Goal: Task Accomplishment & Management: Manage account settings

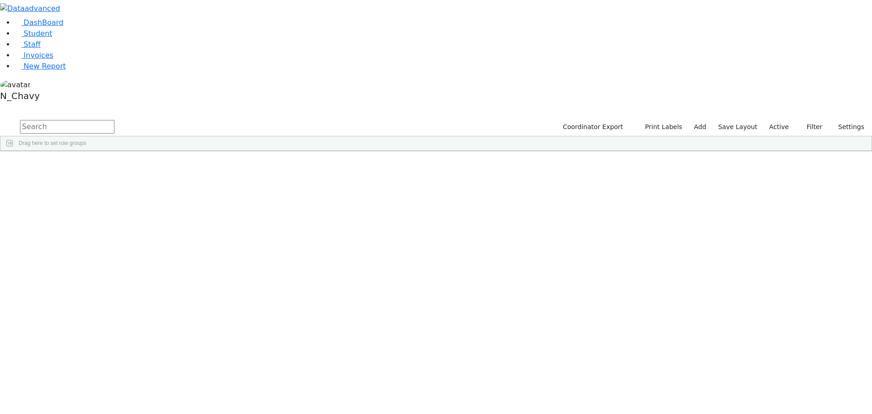
click at [115, 120] on input "text" at bounding box center [67, 127] width 95 height 14
type input "shana glick"
click at [774, 120] on label "Active" at bounding box center [780, 127] width 28 height 14
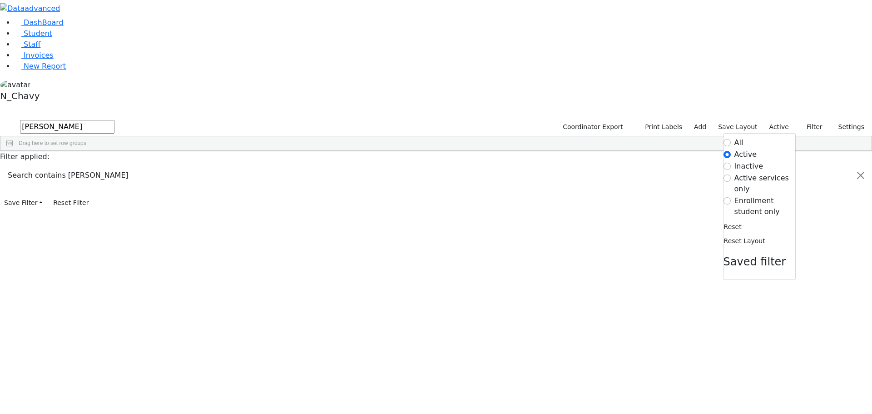
click at [755, 195] on label "Enrollment student only" at bounding box center [765, 206] width 61 height 22
click at [731, 197] on input "Enrollment student only" at bounding box center [727, 200] width 7 height 7
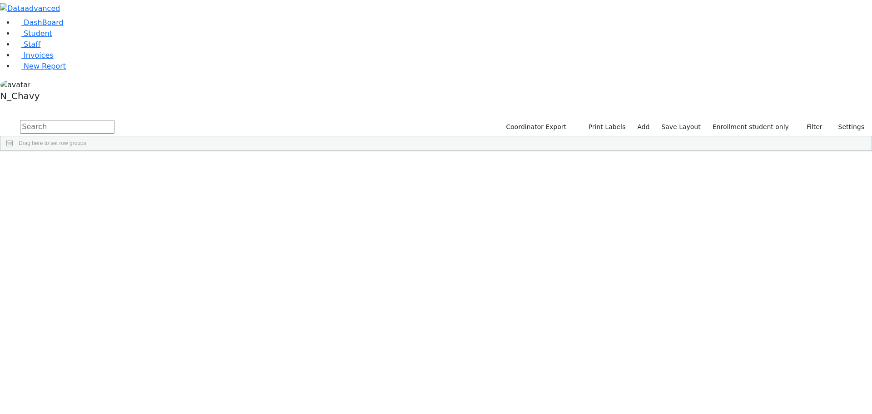
scroll to position [136, 0]
click at [93, 259] on div "Glauber" at bounding box center [69, 265] width 47 height 13
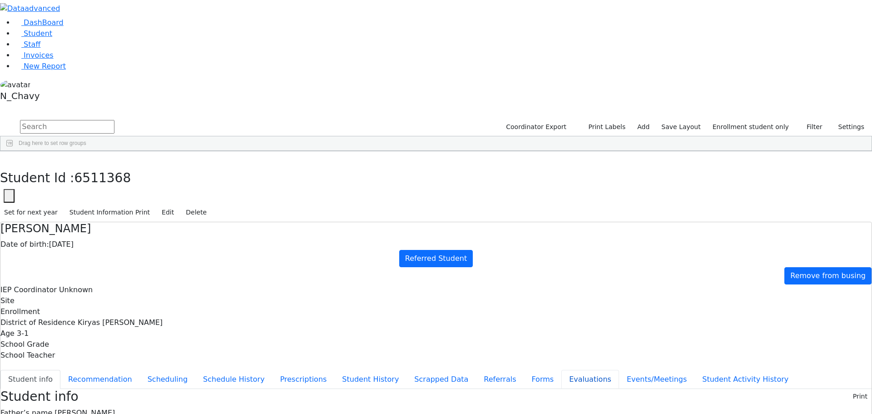
click at [562, 370] on button "Evaluations" at bounding box center [591, 379] width 58 height 19
type input "f"
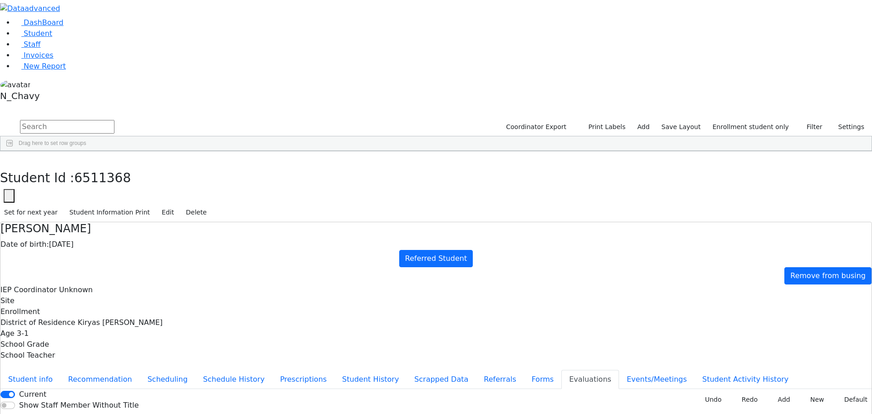
type input "f"
drag, startPoint x: 474, startPoint y: 299, endPoint x: 490, endPoint y: 276, distance: 28.1
type input "2025-09-25"
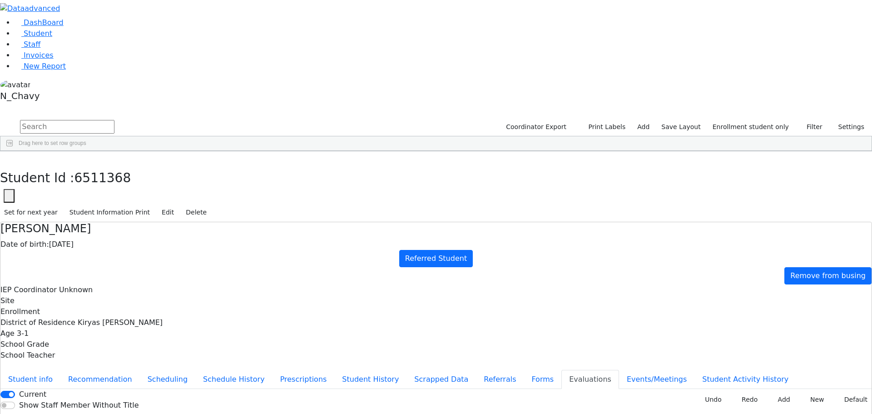
type input "2025-09-16"
click at [524, 370] on button "Forms" at bounding box center [543, 379] width 38 height 19
type input "Mrs. Judy Glauber"
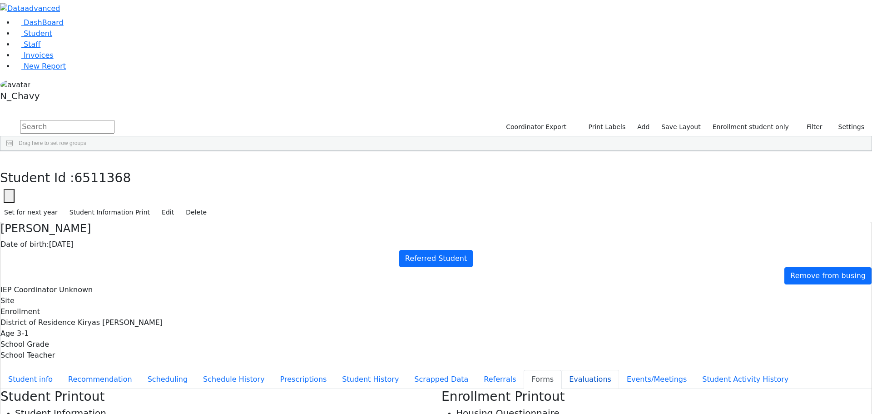
click at [562, 370] on button "Evaluations" at bounding box center [591, 379] width 58 height 19
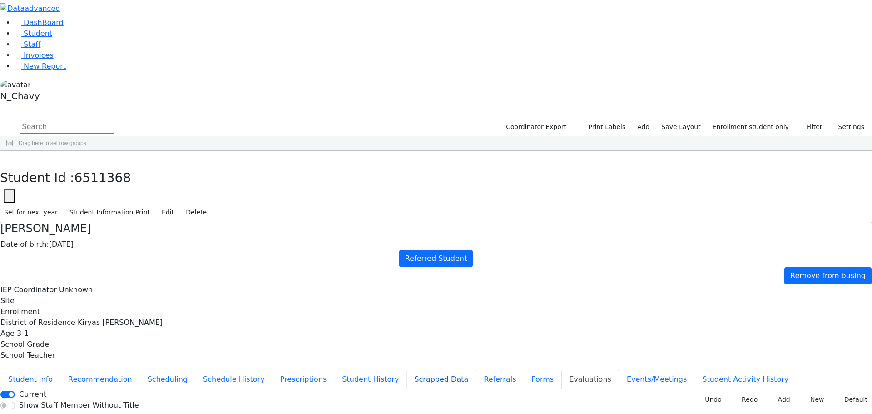
click at [407, 370] on button "Scrapped Data" at bounding box center [442, 379] width 70 height 19
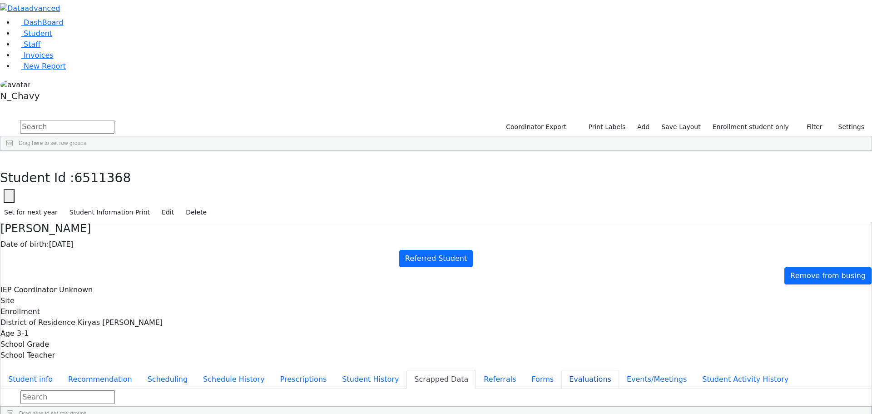
click at [562, 370] on button "Evaluations" at bounding box center [591, 379] width 58 height 19
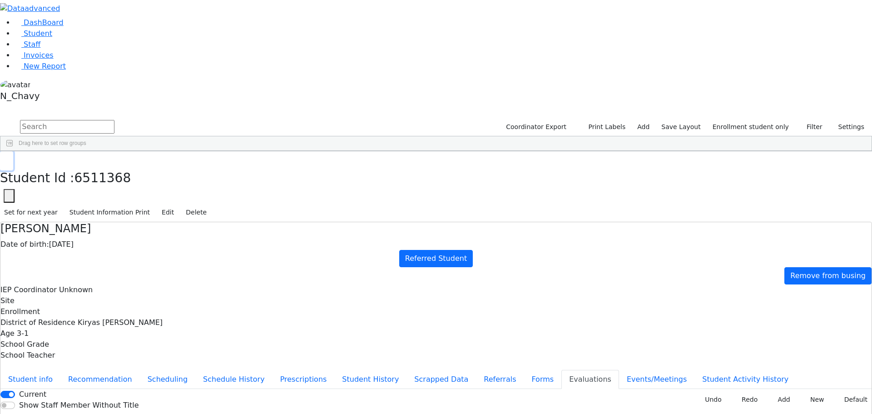
click at [9, 158] on icon "button" at bounding box center [6, 160] width 5 height 5
click at [108, 246] on div "Gestetner" at bounding box center [81, 252] width 53 height 13
click at [13, 151] on button "button" at bounding box center [6, 160] width 13 height 19
click at [108, 259] on div "Glauber" at bounding box center [81, 265] width 53 height 13
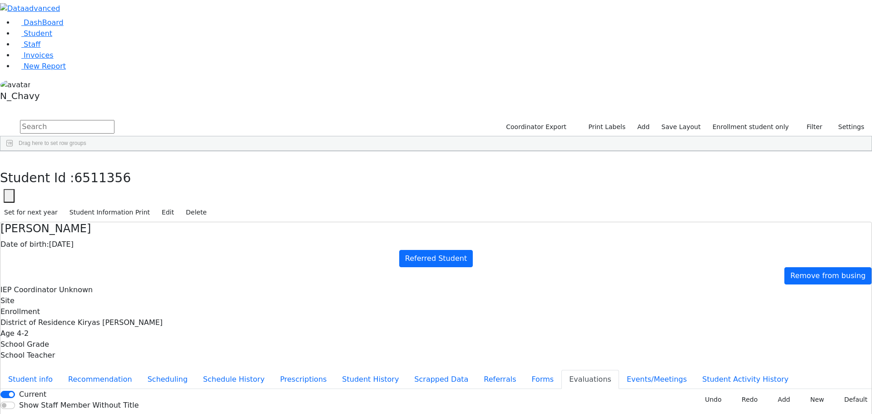
click at [108, 259] on div "Glauber" at bounding box center [81, 265] width 53 height 13
click at [619, 370] on button "Events/Meetings" at bounding box center [656, 379] width 75 height 19
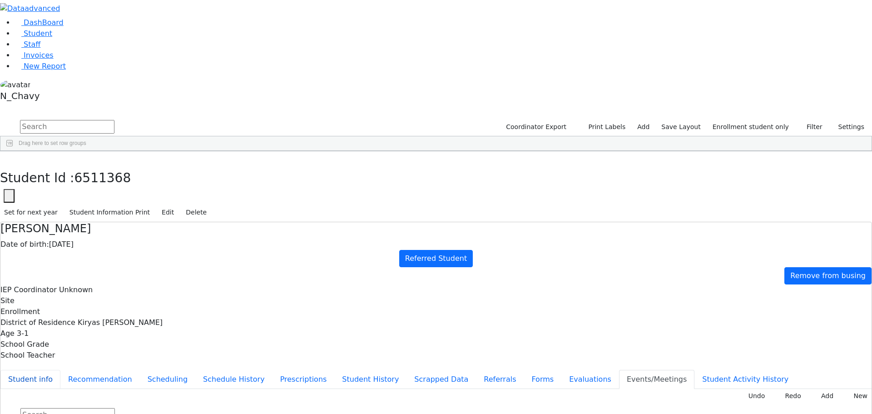
click at [60, 370] on button "Student info" at bounding box center [30, 379] width 60 height 19
click at [476, 370] on button "Referrals" at bounding box center [500, 379] width 48 height 19
click at [13, 151] on button "button" at bounding box center [6, 160] width 13 height 19
click at [108, 242] on div "Bikel" at bounding box center [81, 248] width 53 height 13
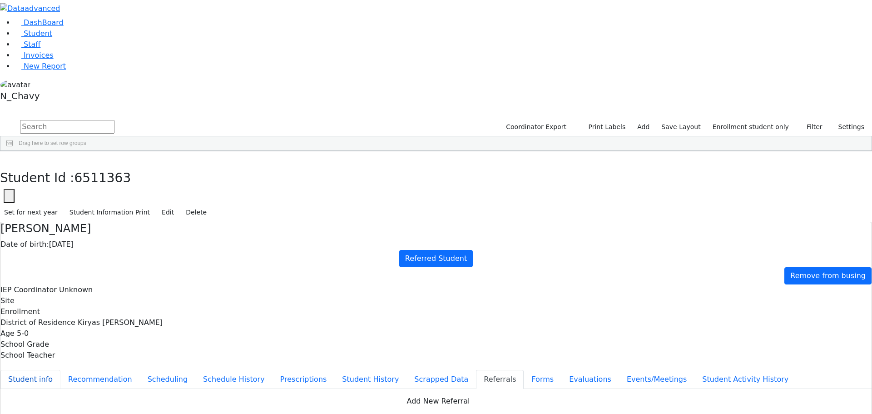
click at [60, 370] on button "Student info" at bounding box center [30, 379] width 60 height 19
click at [619, 370] on button "Events/Meetings" at bounding box center [656, 379] width 75 height 19
click at [60, 370] on button "Student info" at bounding box center [30, 379] width 60 height 19
click at [9, 158] on icon "button" at bounding box center [6, 160] width 5 height 5
click at [38, 49] on link "Staff" at bounding box center [28, 44] width 26 height 9
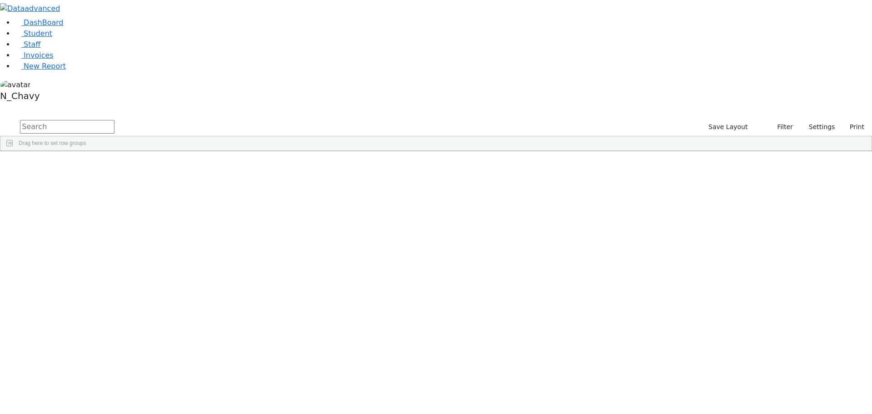
click at [115, 120] on input "text" at bounding box center [67, 127] width 95 height 14
click at [32, 38] on span "Student" at bounding box center [38, 33] width 29 height 9
click at [781, 120] on label "Active" at bounding box center [780, 127] width 28 height 14
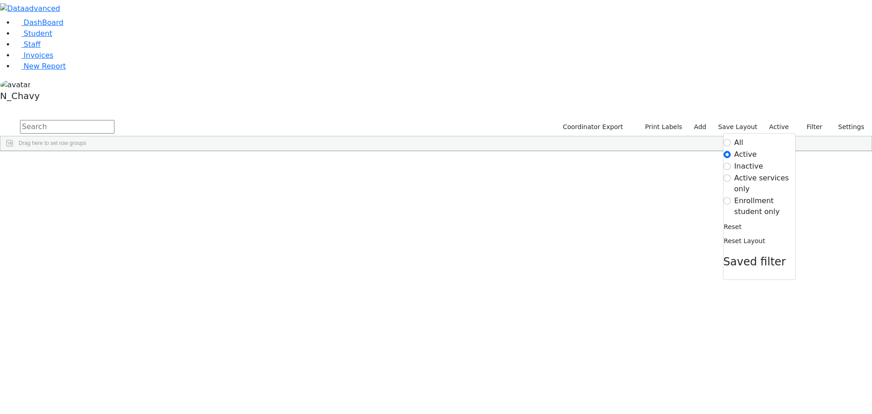
click at [762, 195] on label "Enrollment student only" at bounding box center [765, 206] width 61 height 22
click at [731, 197] on input "Enrollment student only" at bounding box center [727, 200] width 7 height 7
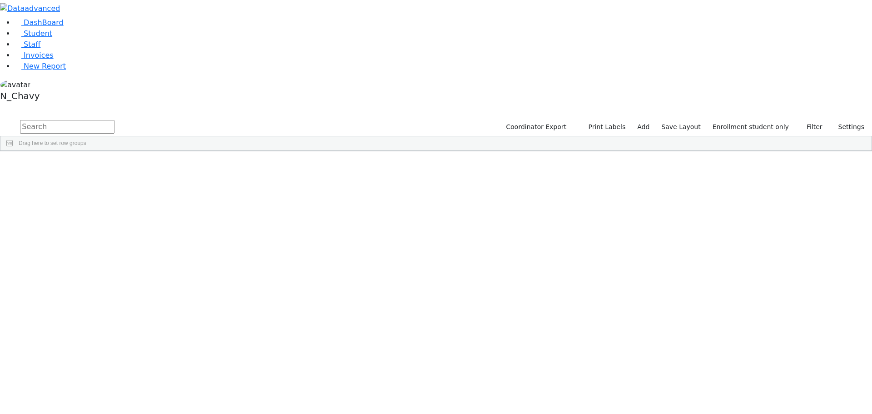
click at [93, 382] on div "Gestetner" at bounding box center [69, 388] width 47 height 13
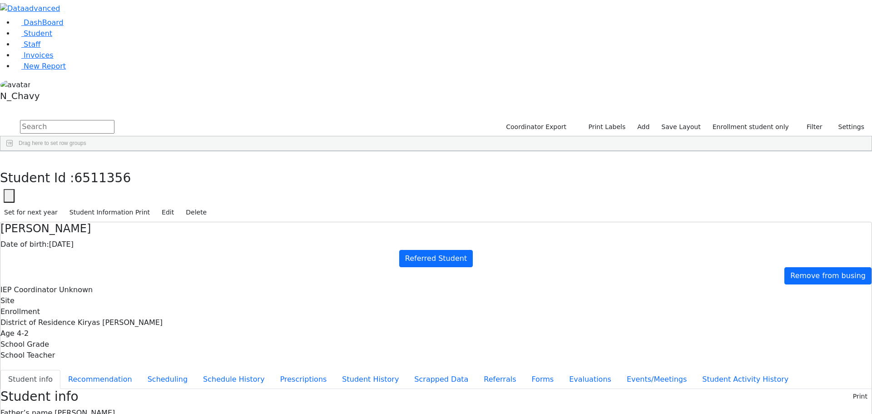
scroll to position [27, 0]
click at [476, 370] on button "Referrals" at bounding box center [500, 379] width 48 height 19
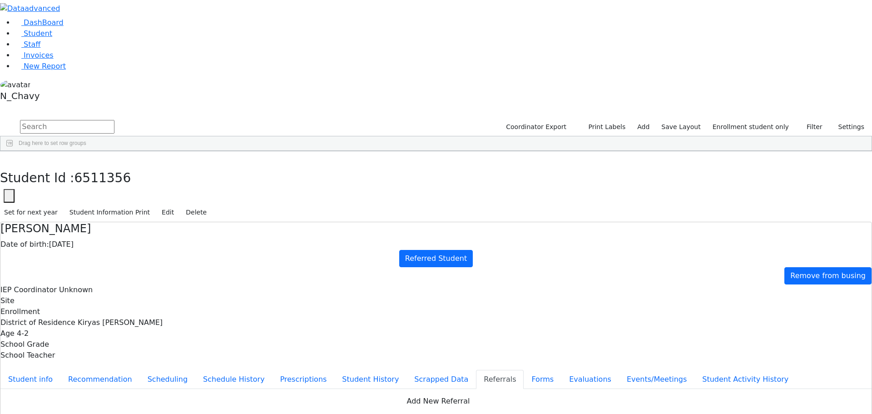
click at [60, 370] on button "Student info" at bounding box center [30, 379] width 60 height 19
click at [4, 158] on use "button" at bounding box center [4, 158] width 0 height 0
drag, startPoint x: 158, startPoint y: 86, endPoint x: 198, endPoint y: 235, distance: 154.3
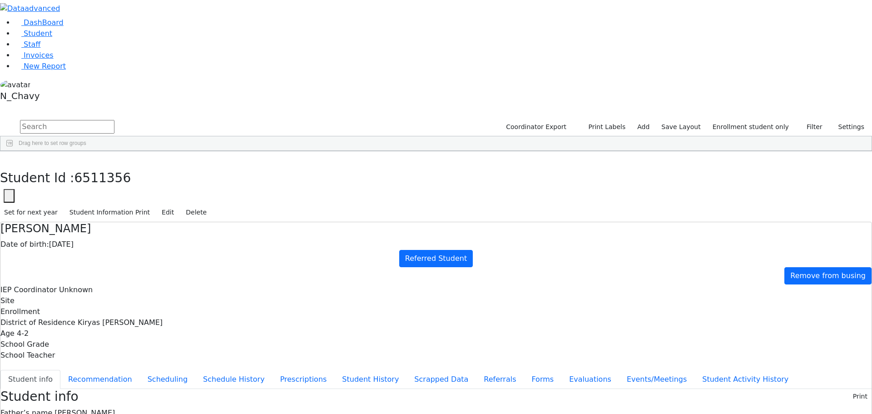
click at [198, 235] on div "6511384 Ackerman David 01/05/2021 Unknown Referred Student Kiryas Joel UFSD N_C…" at bounding box center [327, 414] width 654 height 496
click at [93, 319] on div "[PERSON_NAME]" at bounding box center [69, 325] width 47 height 13
drag, startPoint x: 205, startPoint y: 86, endPoint x: 225, endPoint y: 236, distance: 151.7
click at [225, 236] on div "6511384 Ackerman David 01/05/2021 Unknown Referred Student Kiryas Joel UFSD N_C…" at bounding box center [327, 414] width 654 height 496
click at [140, 319] on div "Shimmy" at bounding box center [116, 325] width 47 height 13
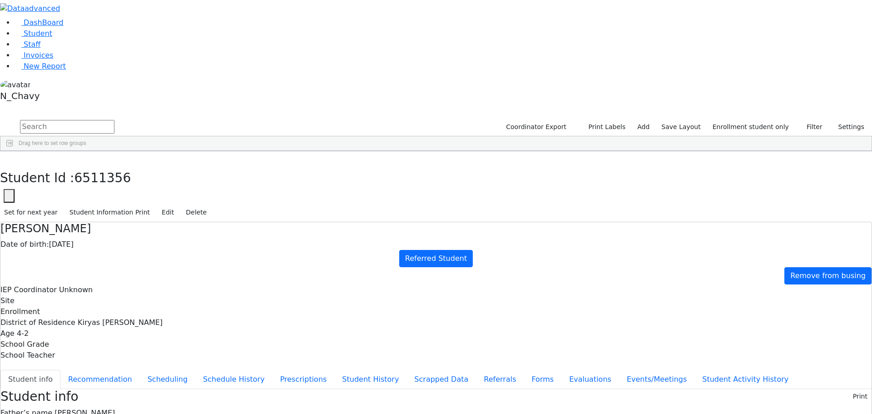
drag, startPoint x: 176, startPoint y: 88, endPoint x: 180, endPoint y: 238, distance: 149.6
click at [180, 238] on div "6511384 Ackerman David 01/05/2021 Unknown Referred Student Kiryas Joel UFSD N_C…" at bounding box center [327, 414] width 654 height 496
click at [140, 166] on div "[PERSON_NAME]" at bounding box center [116, 172] width 47 height 13
click at [115, 120] on input "text" at bounding box center [67, 127] width 95 height 14
click at [24, 49] on span "Staff" at bounding box center [32, 44] width 17 height 9
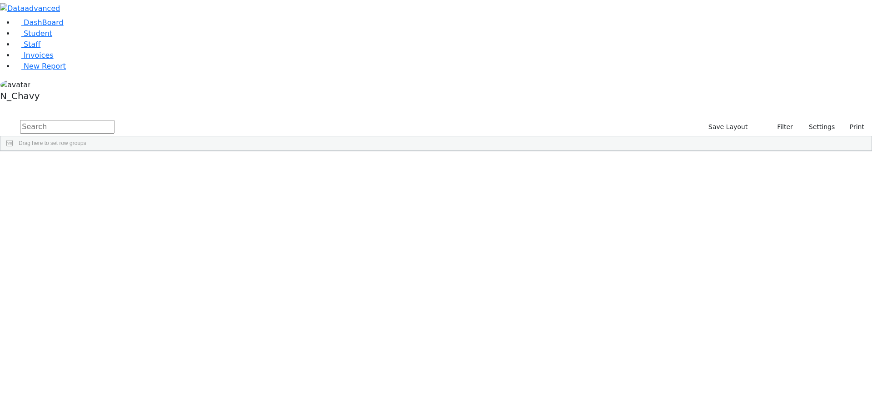
click at [115, 120] on input "text" at bounding box center [67, 127] width 95 height 14
click at [115, 120] on input "flegma" at bounding box center [67, 127] width 95 height 14
type input "hershkow"
click at [159, 166] on div "Arye" at bounding box center [132, 172] width 54 height 13
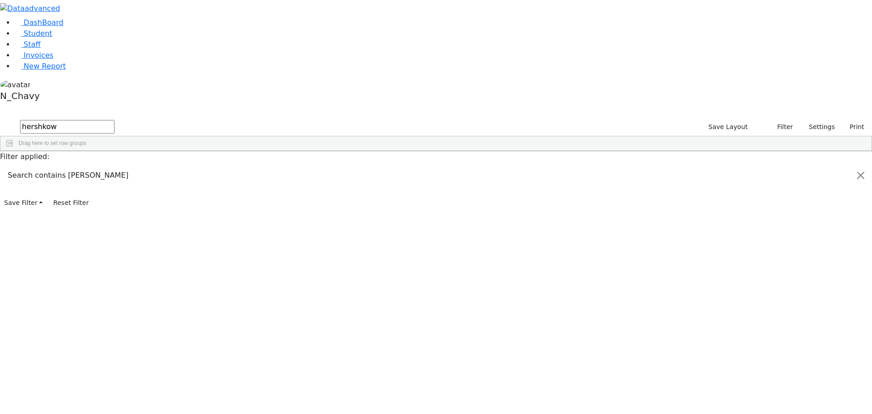
click at [159, 166] on div "Arye" at bounding box center [132, 172] width 54 height 13
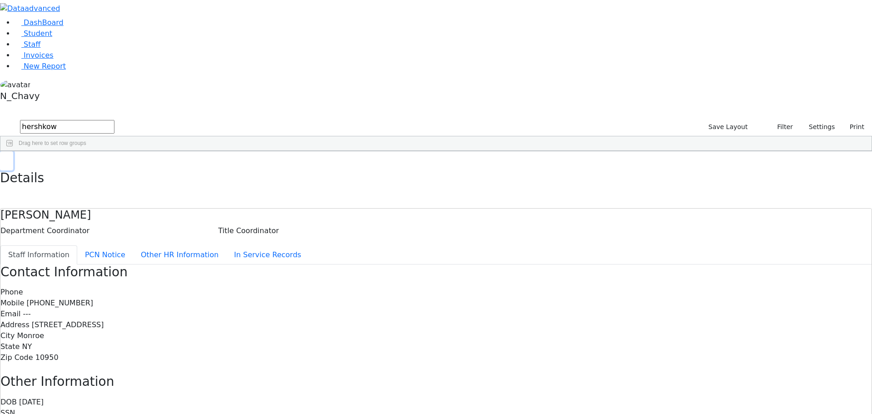
click at [9, 158] on icon "button" at bounding box center [6, 160] width 5 height 5
click at [115, 120] on input "hershkow" at bounding box center [67, 127] width 95 height 14
click at [52, 38] on link "Student" at bounding box center [34, 33] width 38 height 9
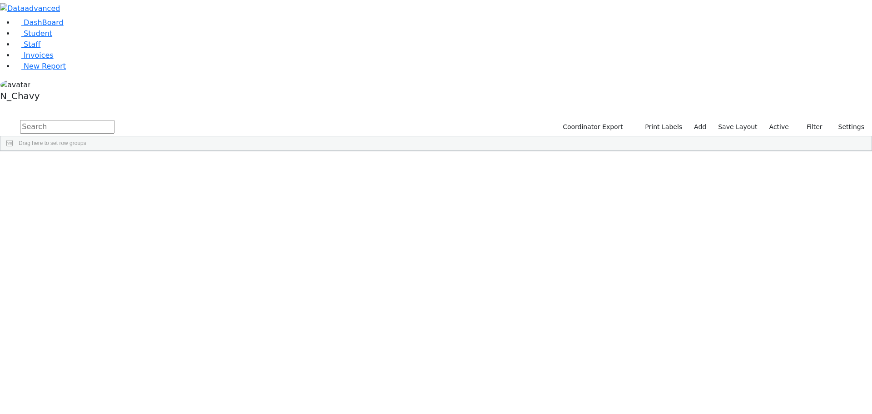
click at [115, 120] on input "text" at bounding box center [67, 127] width 95 height 14
type input "grunwa"
click at [93, 166] on div "[PERSON_NAME]" at bounding box center [69, 172] width 47 height 13
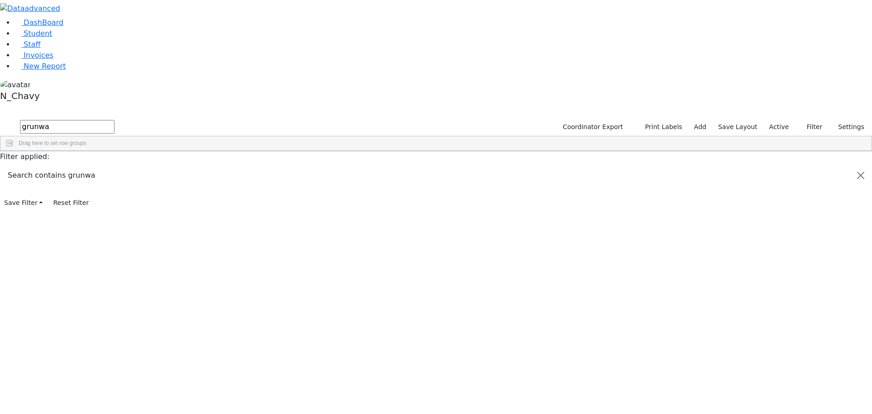
click at [93, 166] on div "Grunwald" at bounding box center [69, 172] width 47 height 13
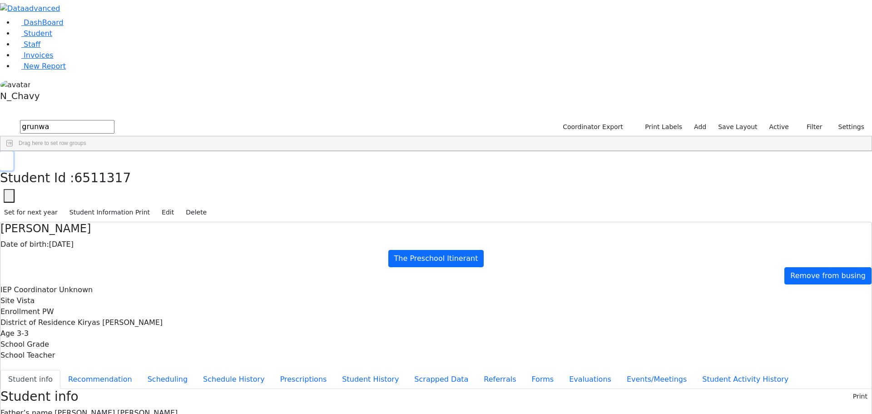
click at [13, 151] on button "button" at bounding box center [6, 160] width 13 height 19
click at [52, 38] on link "Student" at bounding box center [34, 33] width 38 height 9
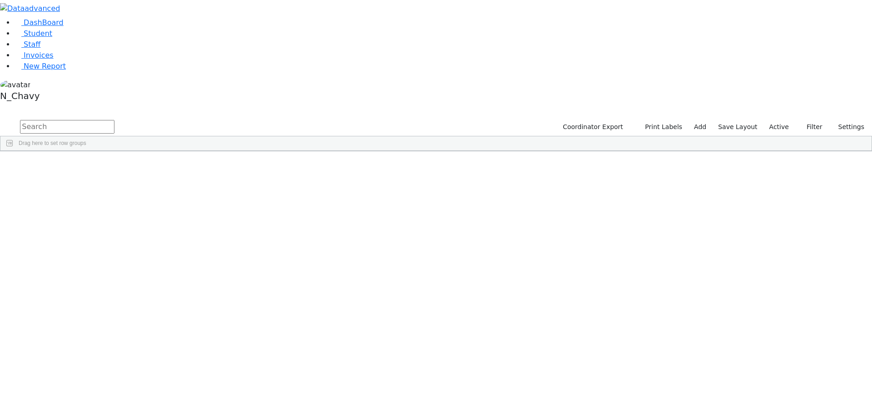
click at [115, 120] on input "text" at bounding box center [67, 127] width 95 height 14
click at [93, 204] on div "Meisels" at bounding box center [69, 210] width 47 height 13
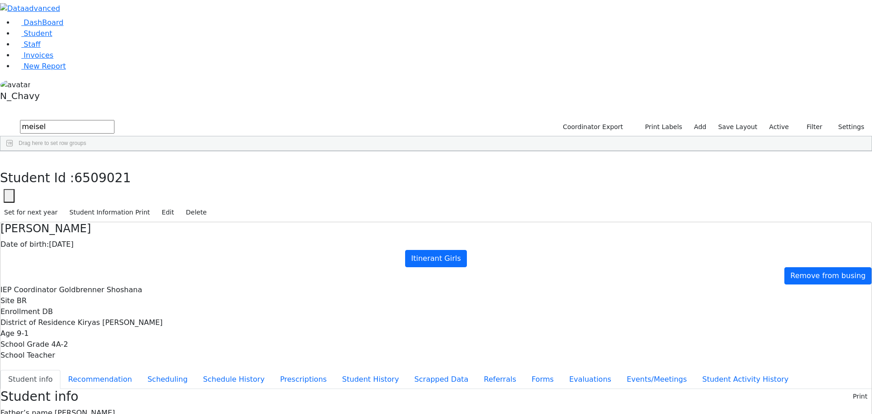
scroll to position [27, 0]
click at [195, 370] on button "Scheduling" at bounding box center [167, 379] width 55 height 19
click at [9, 158] on icon "button" at bounding box center [6, 160] width 5 height 5
click at [115, 120] on input "meisel" at bounding box center [67, 127] width 95 height 14
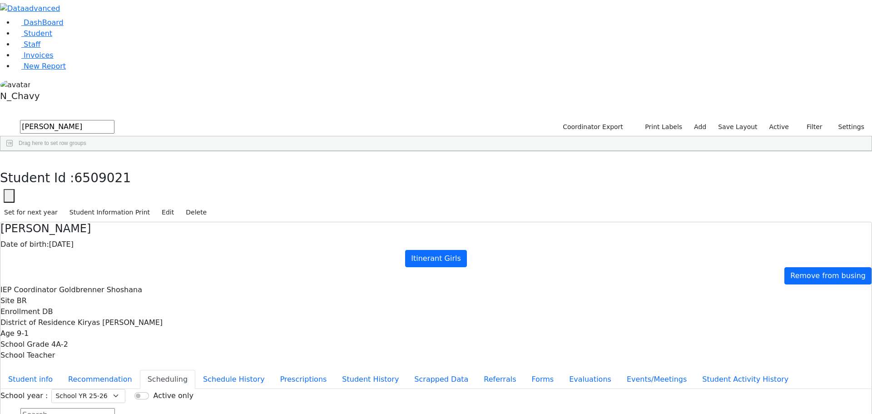
type input "weber"
click at [105, 395] on div "Weberman" at bounding box center [78, 401] width 54 height 13
click at [60, 370] on button "Student info" at bounding box center [30, 379] width 60 height 19
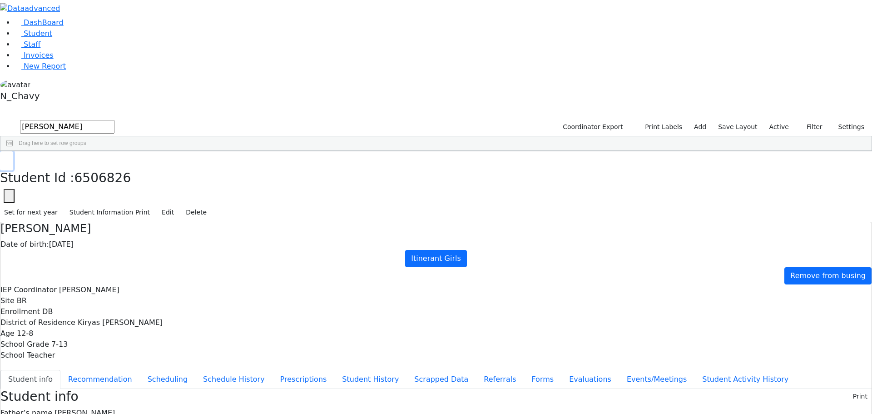
click at [4, 158] on use "button" at bounding box center [4, 158] width 0 height 0
click at [115, 120] on input "weber" at bounding box center [67, 127] width 95 height 14
click at [115, 120] on input "text" at bounding box center [67, 127] width 95 height 14
type input "ferenc"
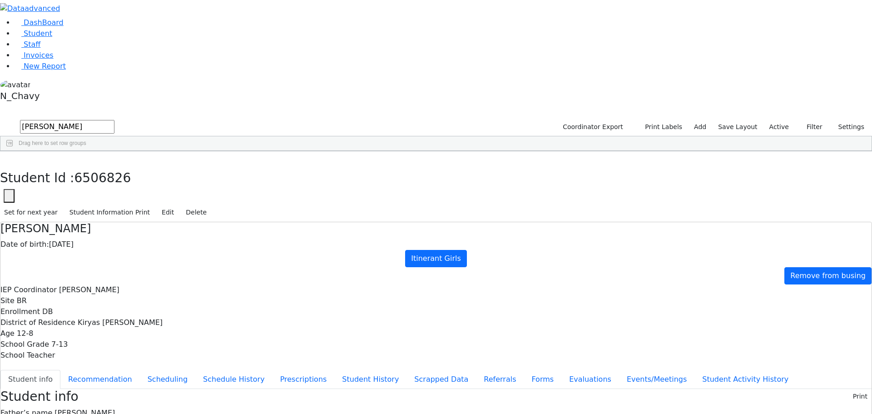
click at [105, 166] on div "Ferencz" at bounding box center [78, 172] width 54 height 13
click at [476, 370] on button "Referrals" at bounding box center [500, 379] width 48 height 19
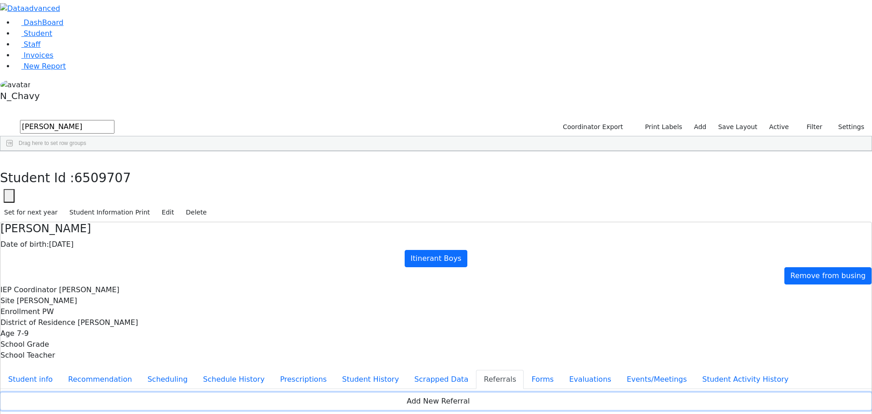
click at [472, 393] on button "Add New Referral" at bounding box center [436, 401] width 872 height 17
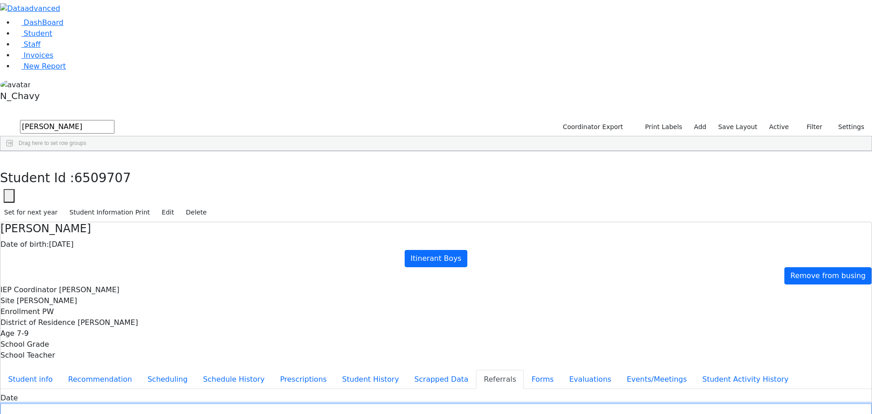
click at [386, 404] on input "text" at bounding box center [436, 411] width 872 height 14
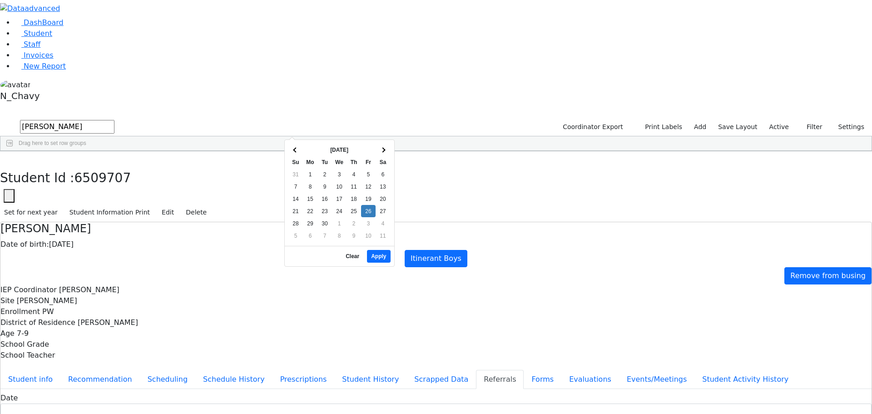
click at [299, 246] on div "09/26/2025 - 09/26/2025 Clear Apply" at bounding box center [340, 256] width 110 height 20
click at [385, 250] on button "Apply" at bounding box center [378, 256] width 23 height 13
type input "09/16/2025"
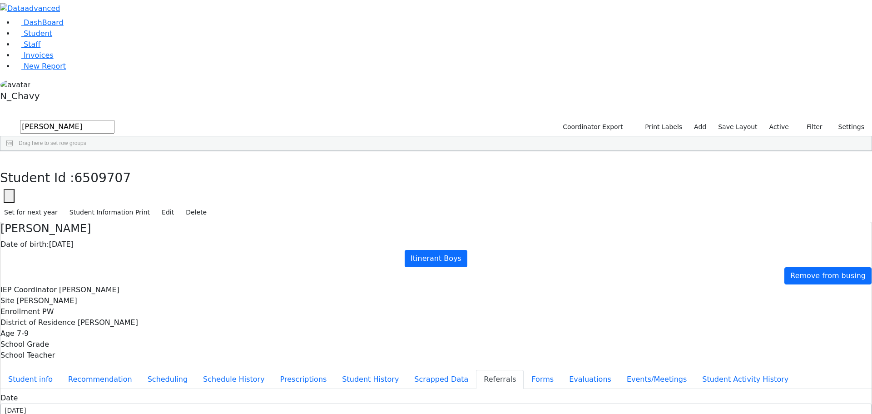
type input "Amy Weigel"
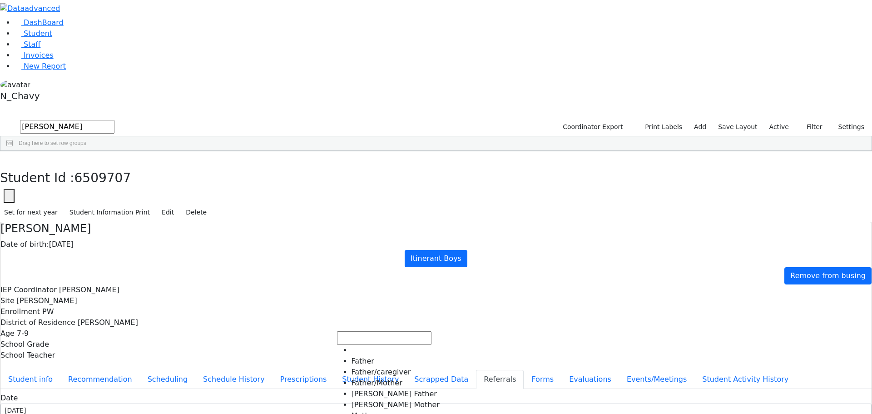
select select "Monroe Woodbury CSD"
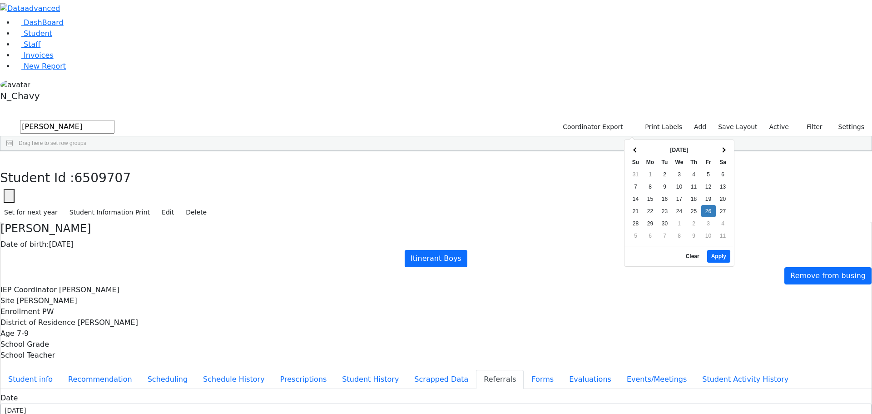
click at [652, 248] on div "09/26/2025 - 09/26/2025 Clear Apply" at bounding box center [680, 256] width 110 height 20
click at [722, 253] on button "Apply" at bounding box center [719, 256] width 23 height 13
type input "09/17/2025"
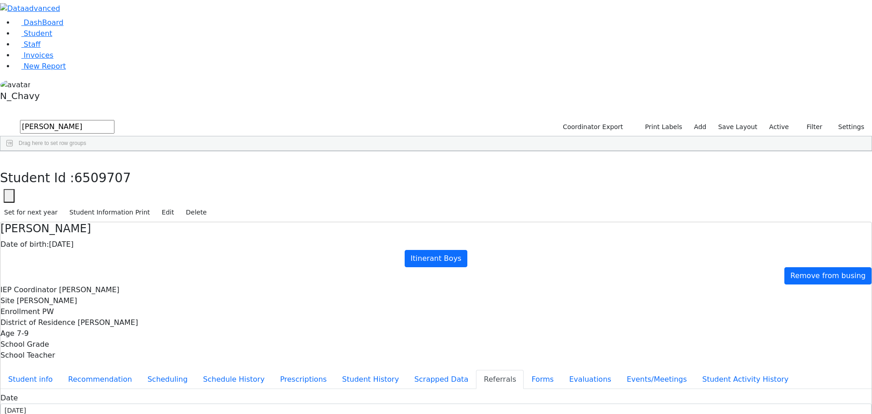
paste textarea "requesting an evaluation of Shaya’s social and emotional functioning"
drag, startPoint x: 504, startPoint y: 184, endPoint x: 512, endPoint y: 183, distance: 7.8
type textarea "Monroe Woodbury requesting an evaluation of Shaya’s social and emotional functi…"
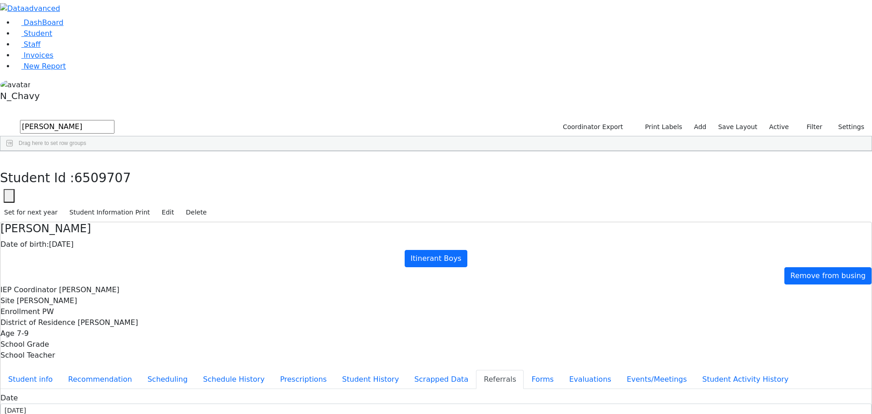
drag, startPoint x: 817, startPoint y: 141, endPoint x: 747, endPoint y: 126, distance: 71.2
click at [562, 370] on button "Evaluations" at bounding box center [591, 379] width 58 height 19
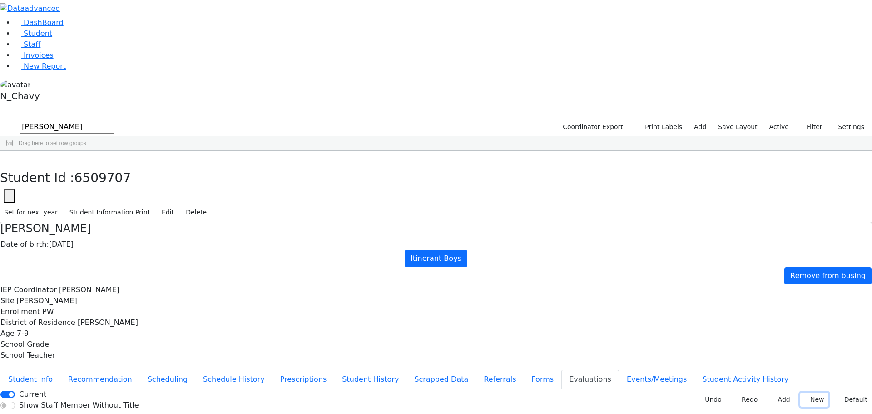
click at [804, 393] on button "New" at bounding box center [815, 400] width 28 height 14
click at [805, 399] on icon at bounding box center [807, 401] width 4 height 4
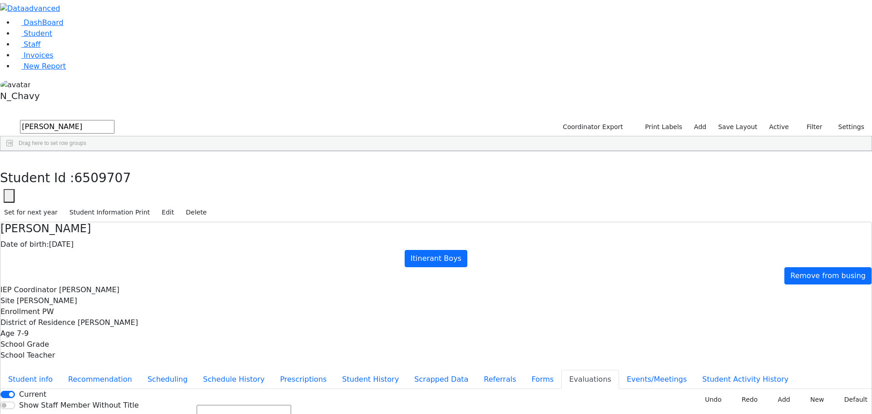
drag, startPoint x: 404, startPoint y: 241, endPoint x: 447, endPoint y: 221, distance: 46.9
type input "tb"
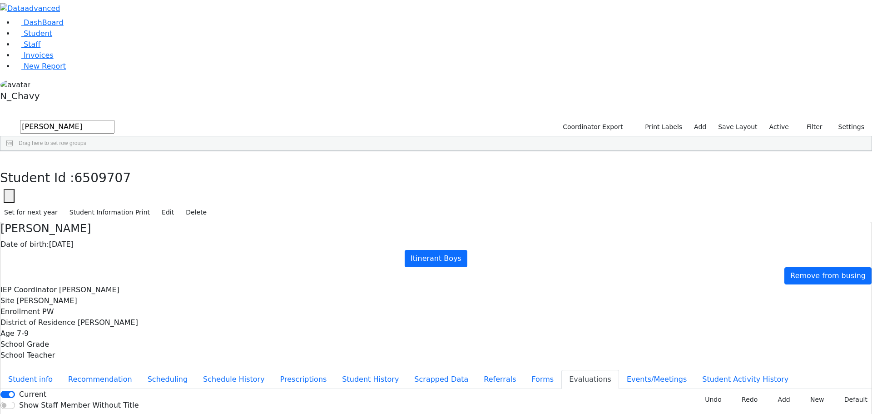
type input "tb"
click at [524, 370] on button "Forms" at bounding box center [543, 379] width 38 height 19
type input "Mrs. Gitty Ferencz"
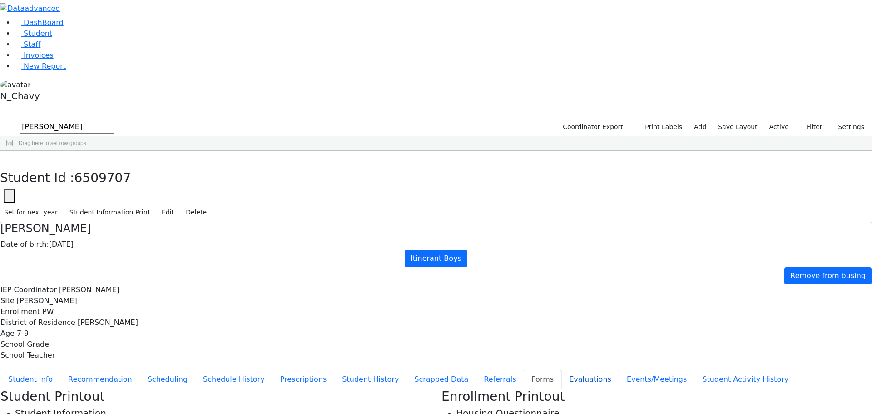
click at [562, 370] on button "Evaluations" at bounding box center [591, 379] width 58 height 19
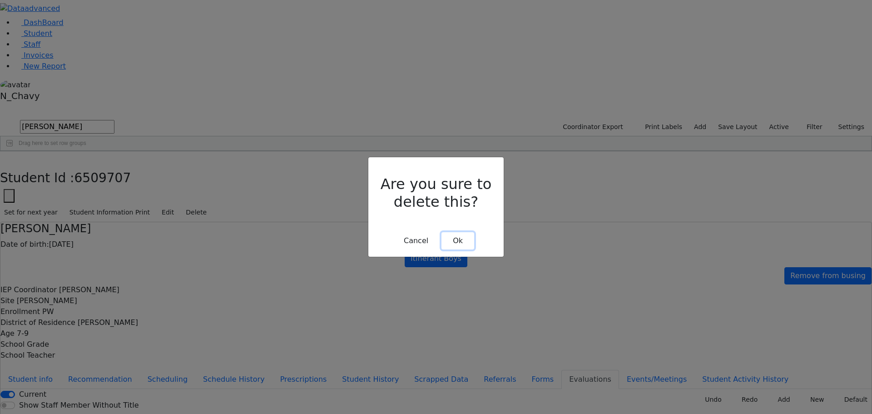
click at [462, 232] on button "Ok" at bounding box center [458, 240] width 33 height 17
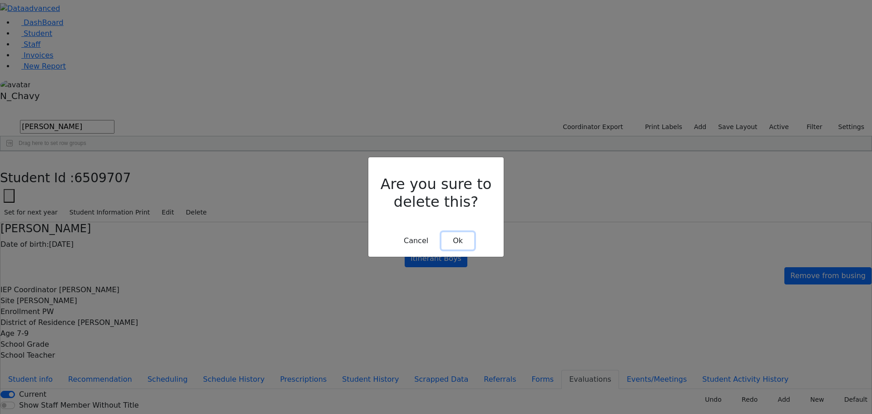
click at [447, 232] on button "Ok" at bounding box center [458, 240] width 33 height 17
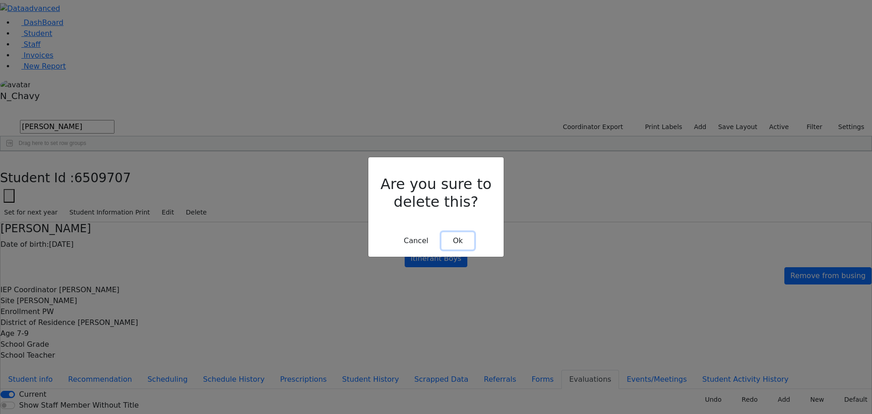
drag, startPoint x: 457, startPoint y: 229, endPoint x: 502, endPoint y: 238, distance: 45.9
click at [459, 232] on button "Ok" at bounding box center [458, 240] width 33 height 17
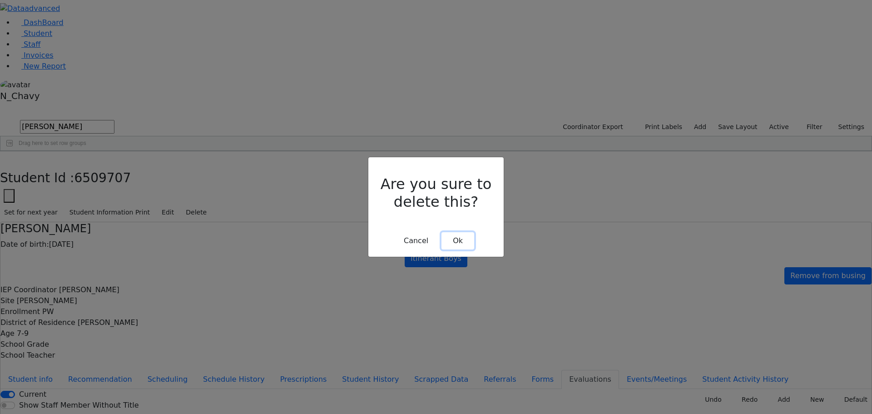
click at [464, 232] on button "Ok" at bounding box center [458, 240] width 33 height 17
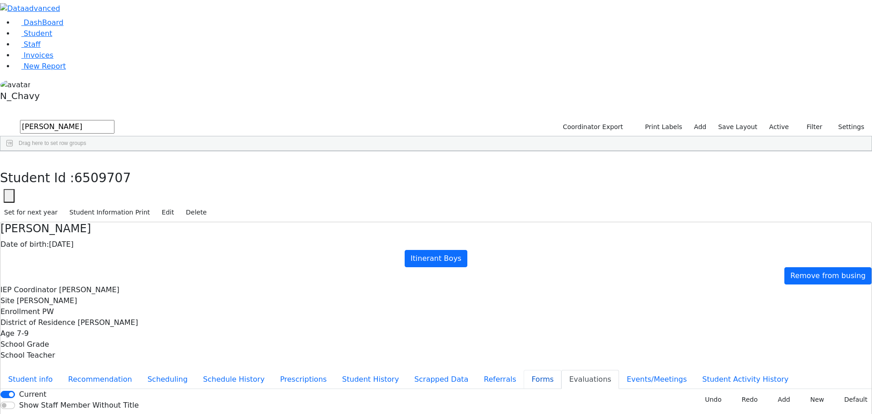
click at [524, 370] on button "Forms" at bounding box center [543, 379] width 38 height 19
type input "Mrs. Gitty Ferencz"
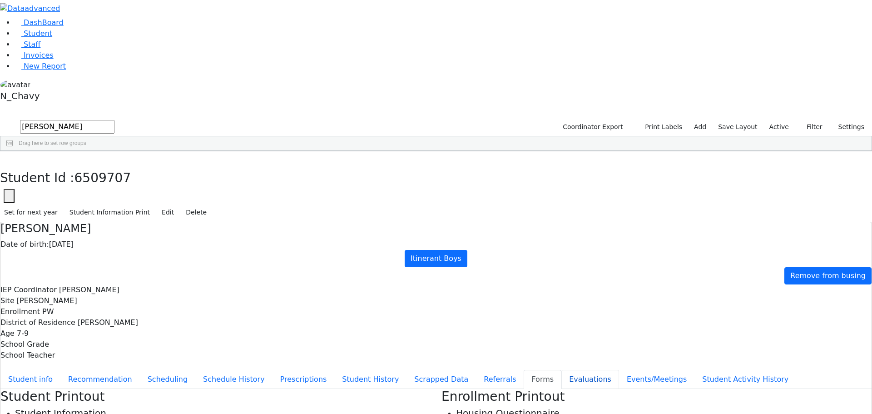
click at [562, 370] on button "Evaluations" at bounding box center [591, 379] width 58 height 19
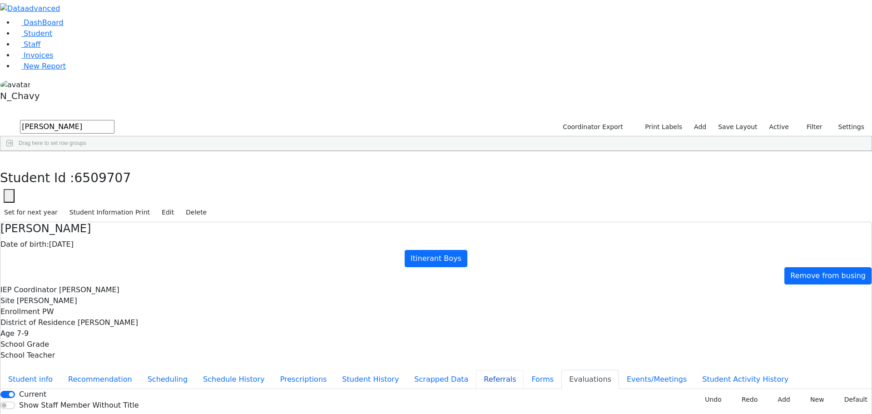
click at [476, 370] on button "Referrals" at bounding box center [500, 379] width 48 height 19
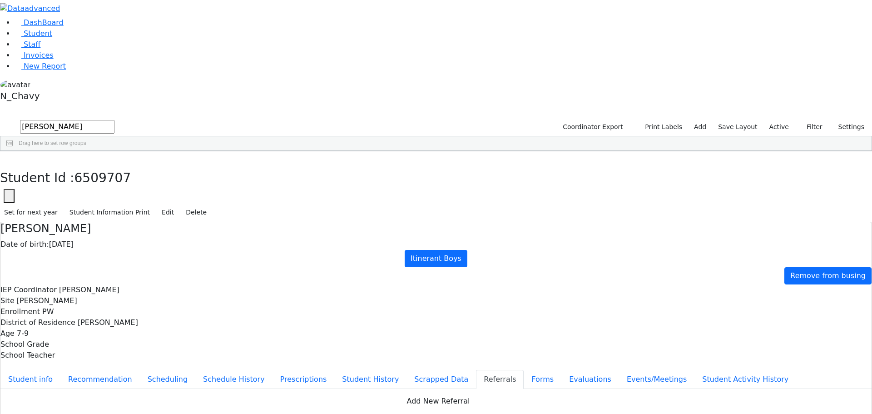
click at [619, 370] on button "Events/Meetings" at bounding box center [656, 379] width 75 height 19
click at [844, 389] on button "New" at bounding box center [858, 396] width 28 height 14
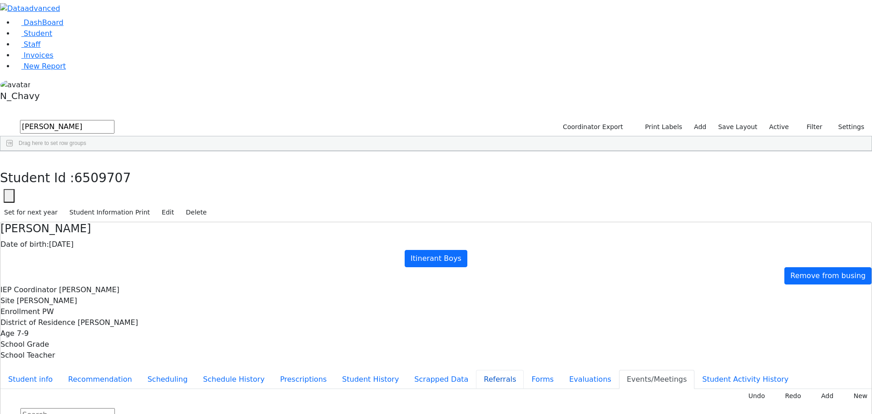
type input "2025-10-26"
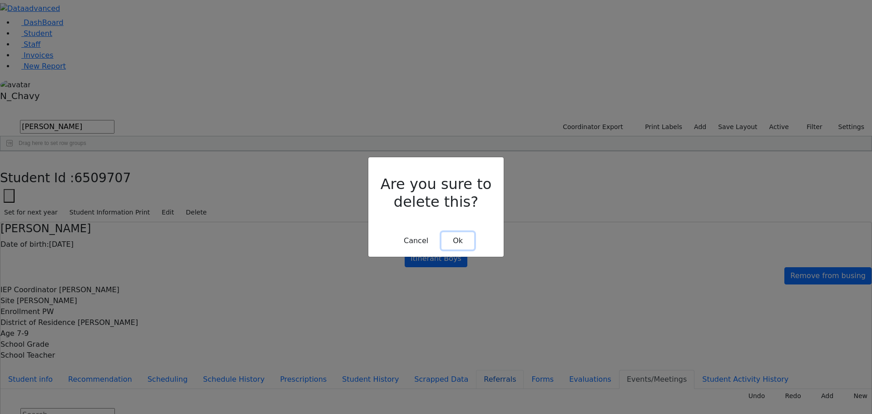
click at [462, 232] on button "Ok" at bounding box center [458, 240] width 33 height 17
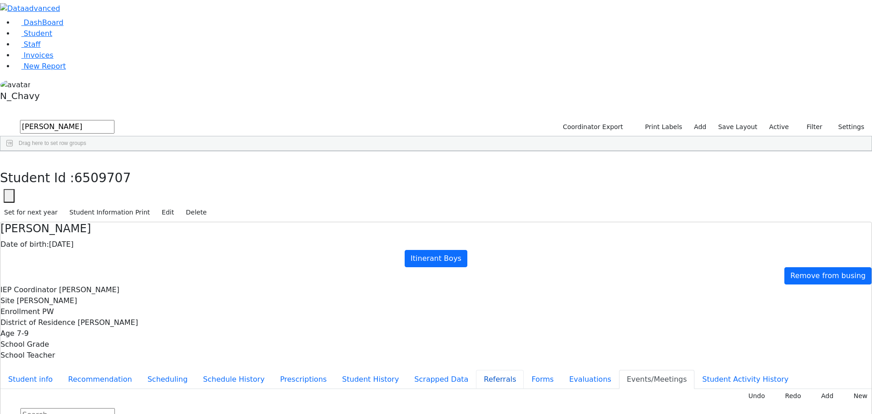
drag, startPoint x: 220, startPoint y: 229, endPoint x: 262, endPoint y: 222, distance: 42.4
click at [476, 370] on button "Referrals" at bounding box center [500, 379] width 48 height 19
click at [9, 158] on icon "button" at bounding box center [6, 160] width 5 height 5
click at [115, 120] on input "ferenc" at bounding box center [67, 127] width 95 height 14
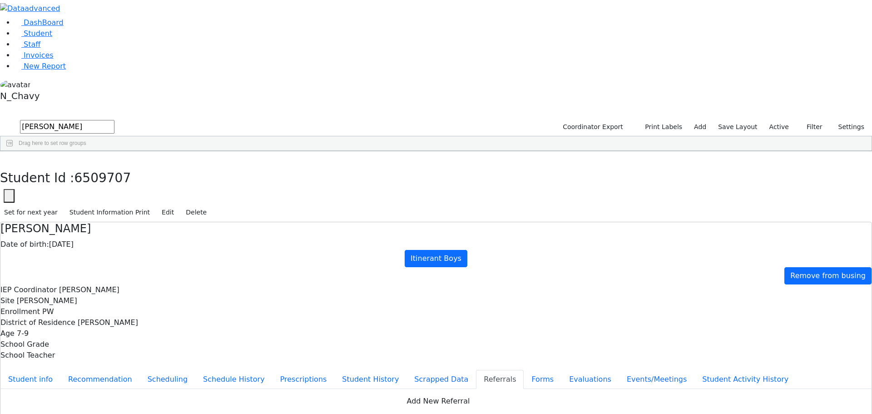
click at [115, 120] on input "ferenc" at bounding box center [67, 127] width 95 height 14
click at [40, 49] on link "Staff" at bounding box center [28, 44] width 26 height 9
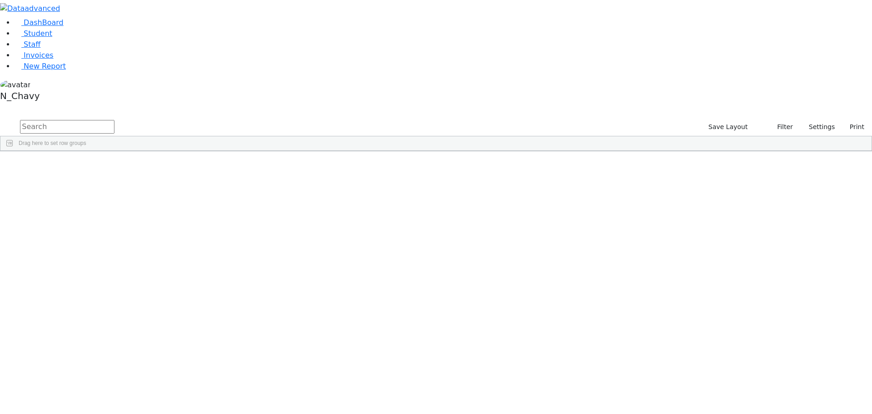
click at [115, 120] on input "text" at bounding box center [67, 127] width 95 height 14
click at [115, 120] on input "[PERSON_NAME]" at bounding box center [67, 127] width 95 height 14
type input "sharo"
click at [57, 28] on li "DashBoard" at bounding box center [444, 22] width 858 height 11
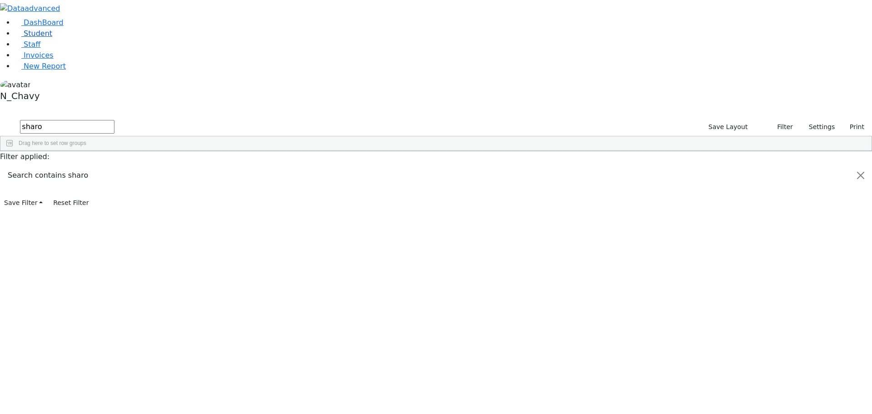
click at [24, 38] on span "Student" at bounding box center [38, 33] width 29 height 9
click at [775, 120] on label "Active" at bounding box center [780, 127] width 28 height 14
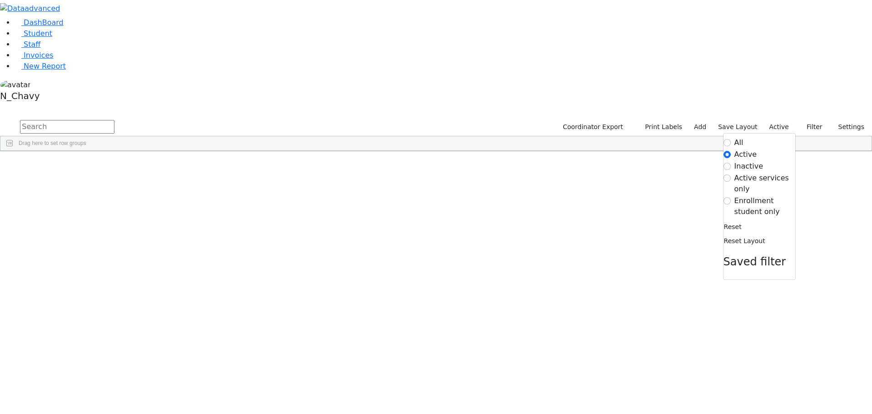
drag, startPoint x: 761, startPoint y: 95, endPoint x: 756, endPoint y: 95, distance: 5.0
click at [760, 195] on label "Enrollment student only" at bounding box center [765, 206] width 61 height 22
click at [731, 197] on input "Enrollment student only" at bounding box center [727, 200] width 7 height 7
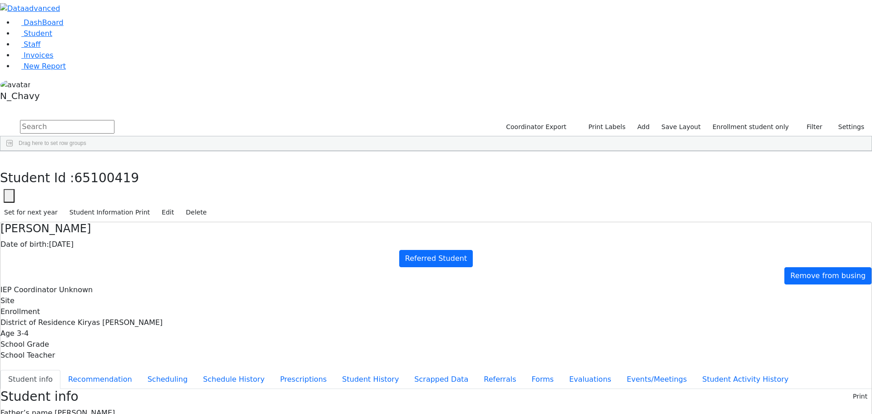
click at [11, 194] on icon "button" at bounding box center [9, 196] width 4 height 4
click at [107, 214] on input "65100419" at bounding box center [55, 222] width 103 height 17
paste input "1376"
type input "6511376"
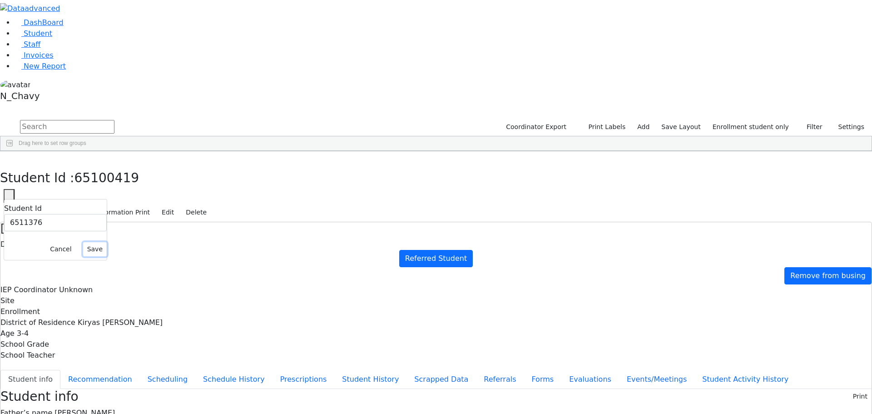
click at [107, 242] on button "Save" at bounding box center [95, 249] width 24 height 14
click at [13, 151] on button "button" at bounding box center [6, 160] width 13 height 19
click at [93, 382] on div "Gestetner" at bounding box center [69, 388] width 47 height 13
click at [178, 205] on button "Edit" at bounding box center [168, 212] width 20 height 14
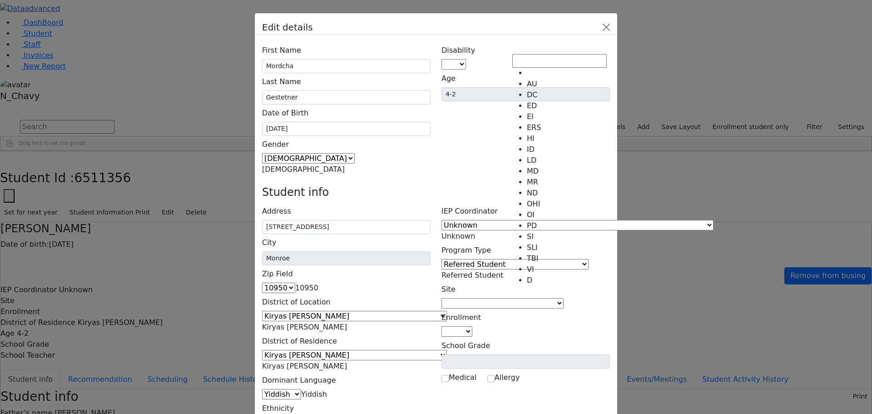
click at [466, 60] on span at bounding box center [466, 64] width 0 height 9
click at [479, 60] on span "OHI" at bounding box center [472, 64] width 13 height 9
select select "14"
click at [503, 271] on span "Referred Student" at bounding box center [473, 275] width 62 height 9
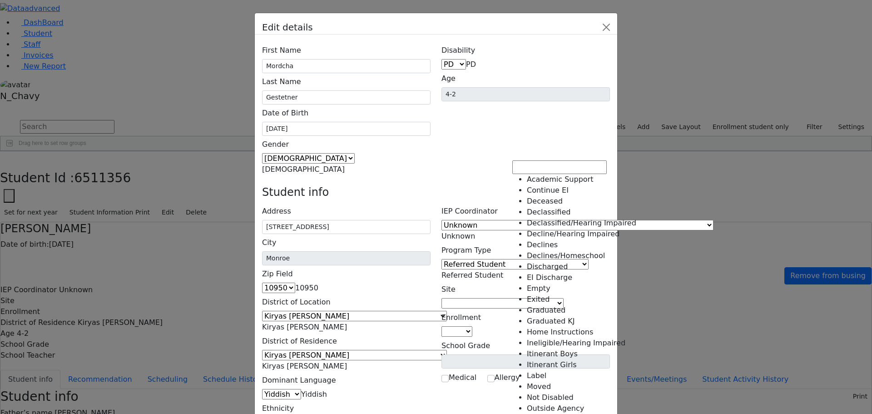
scroll to position [204, 0]
select select "25"
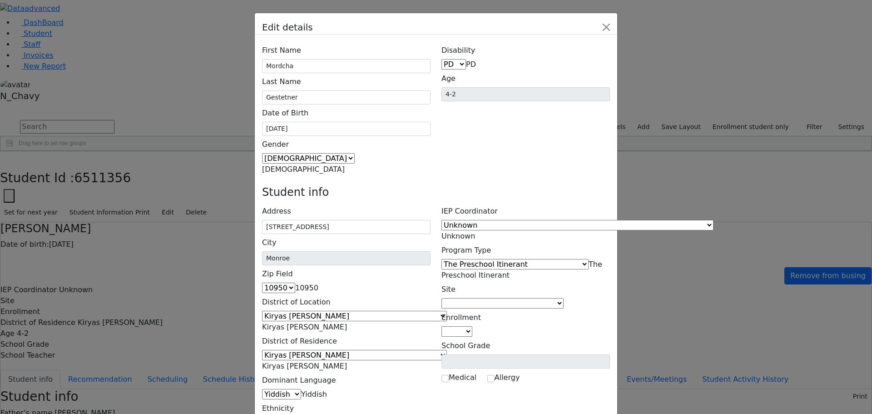
click at [564, 299] on span at bounding box center [564, 303] width 0 height 9
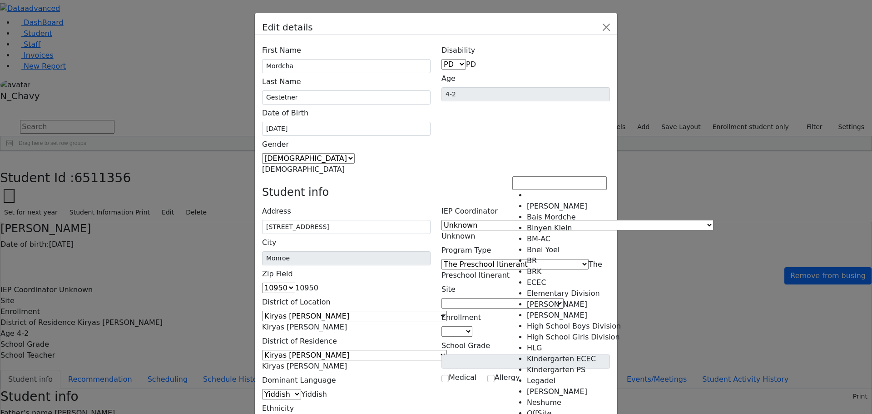
select select "41"
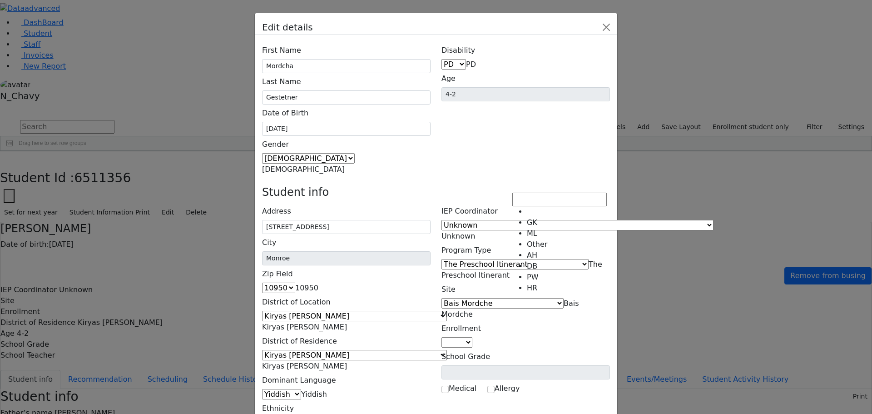
click at [473, 338] on span at bounding box center [473, 342] width 0 height 9
select select "4"
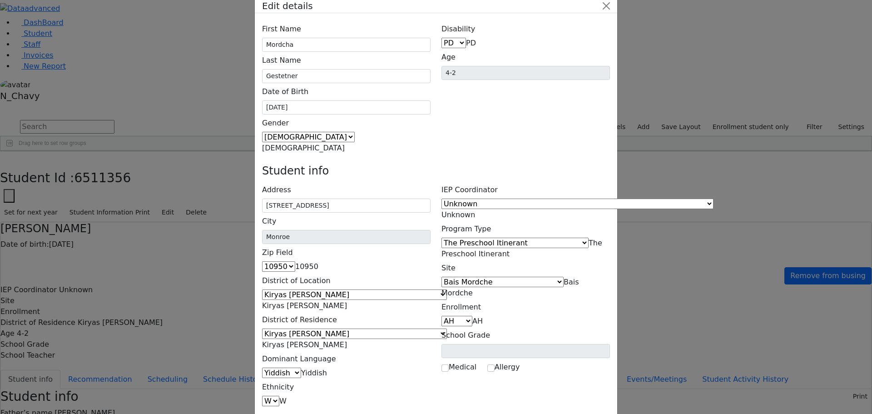
scroll to position [33, 0]
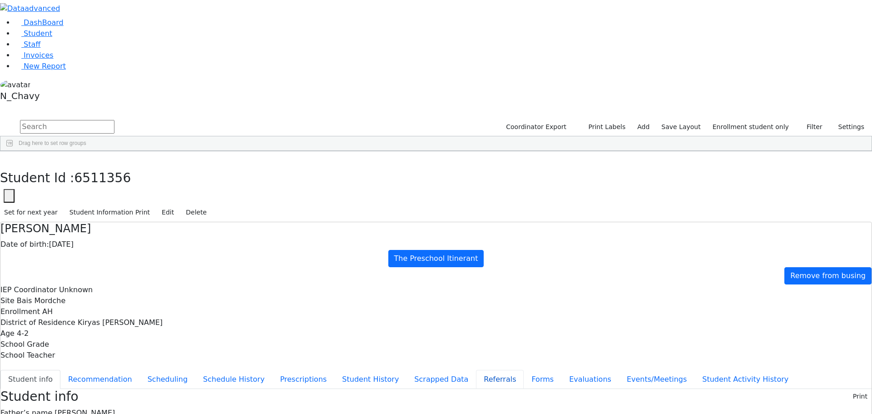
click at [476, 370] on button "Referrals" at bounding box center [500, 379] width 48 height 19
click at [60, 370] on button "Student info" at bounding box center [30, 379] width 60 height 19
click at [562, 370] on button "Evaluations" at bounding box center [591, 379] width 58 height 19
click at [60, 370] on button "Student info" at bounding box center [30, 379] width 60 height 19
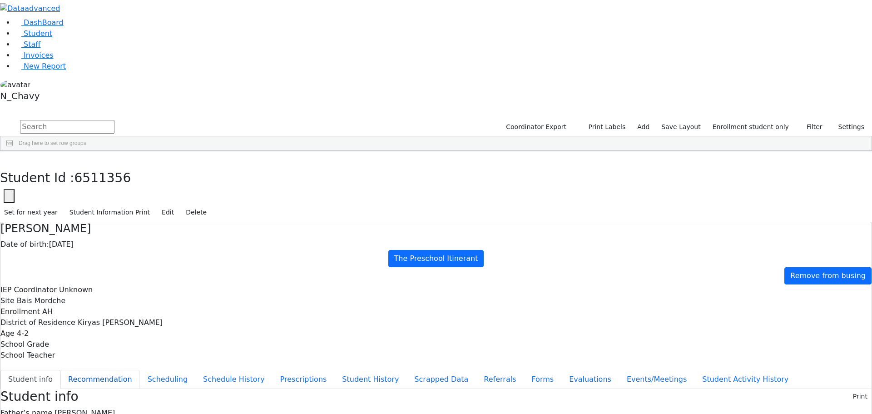
click at [140, 370] on button "Recommendation" at bounding box center [100, 379] width 80 height 19
checkbox input "true"
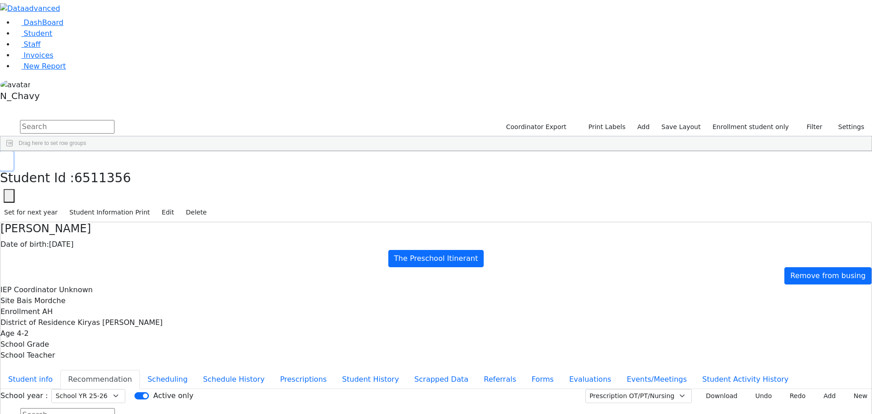
click at [9, 158] on icon "button" at bounding box center [6, 160] width 5 height 5
click at [52, 38] on link "Student" at bounding box center [34, 33] width 38 height 9
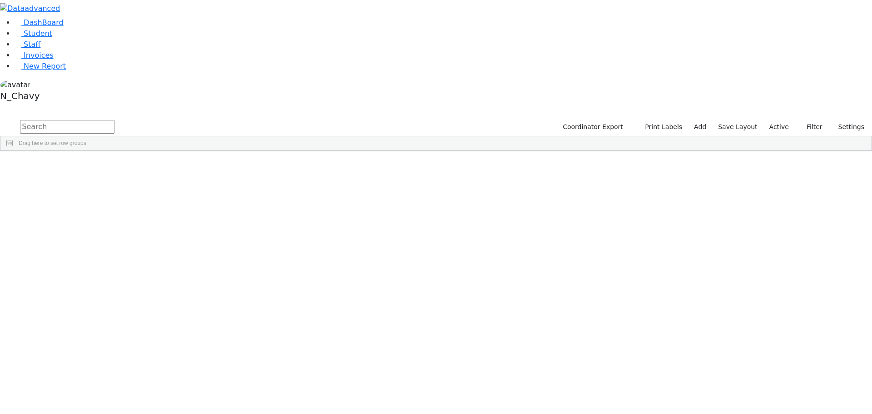
click at [115, 120] on input "text" at bounding box center [67, 127] width 95 height 14
type input "gestet"
click at [93, 191] on div "Gestetner" at bounding box center [69, 197] width 47 height 13
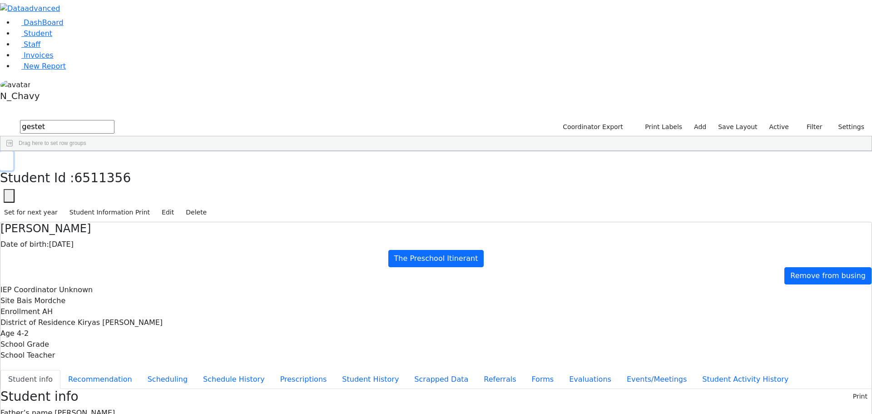
click at [13, 151] on button "button" at bounding box center [6, 160] width 13 height 19
click at [50, 38] on link "Student" at bounding box center [34, 33] width 38 height 9
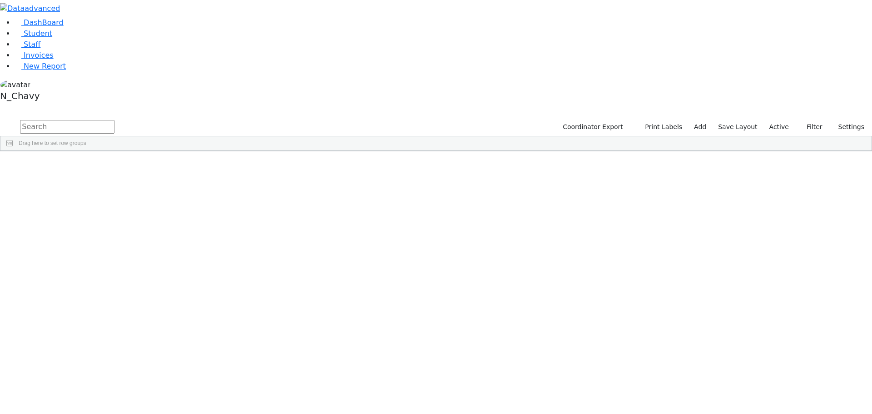
click at [771, 119] on div "Coordinator Export Print Labels Add Save Layout Active Filter All Active Inacti…" at bounding box center [712, 127] width 319 height 17
click at [776, 120] on label "Active" at bounding box center [780, 127] width 28 height 14
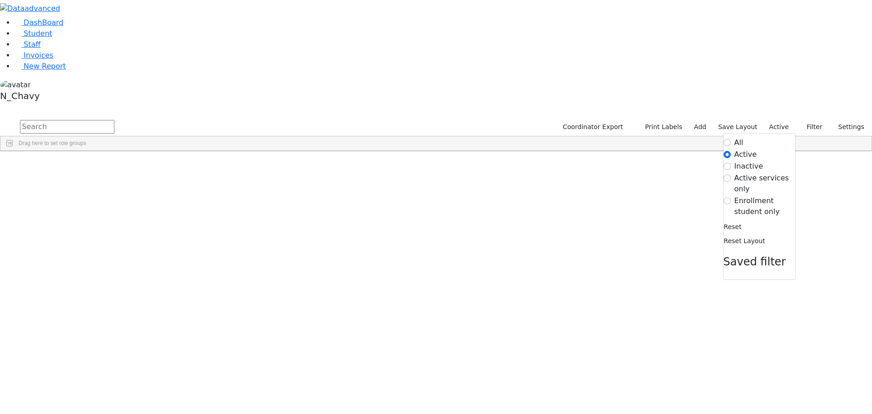
drag, startPoint x: 749, startPoint y: 98, endPoint x: 745, endPoint y: 95, distance: 4.7
click at [747, 195] on label "Enrollment student only" at bounding box center [765, 206] width 61 height 22
click at [731, 197] on input "Enrollment student only" at bounding box center [727, 200] width 7 height 7
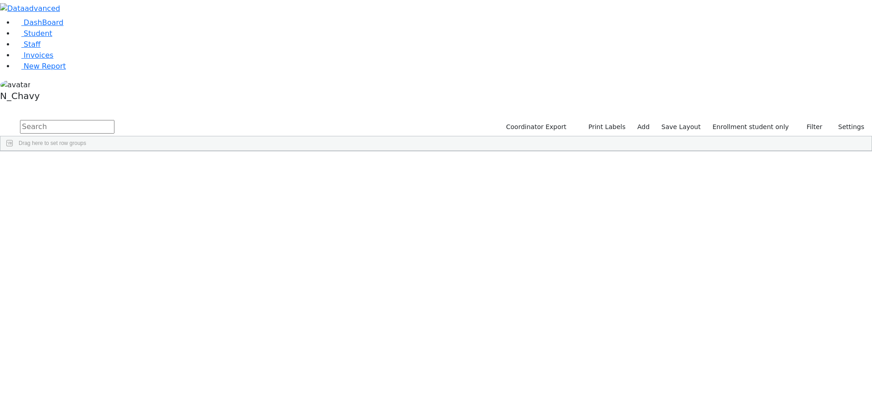
click at [93, 408] on div "[PERSON_NAME]" at bounding box center [69, 414] width 47 height 13
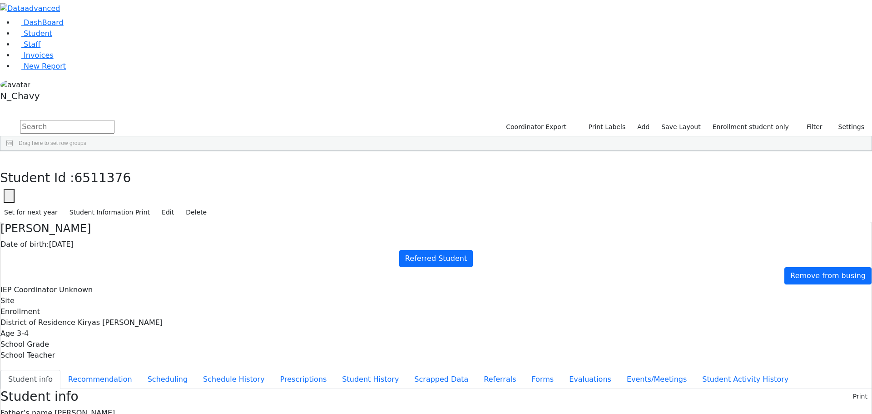
scroll to position [17, 0]
drag, startPoint x: 478, startPoint y: 342, endPoint x: 573, endPoint y: 342, distance: 95.4
drag, startPoint x: 478, startPoint y: 330, endPoint x: 528, endPoint y: 333, distance: 49.6
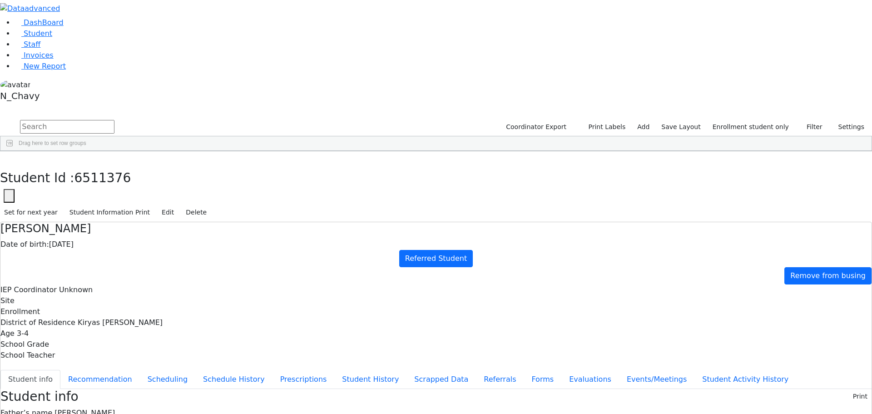
drag, startPoint x: 478, startPoint y: 343, endPoint x: 579, endPoint y: 342, distance: 101.3
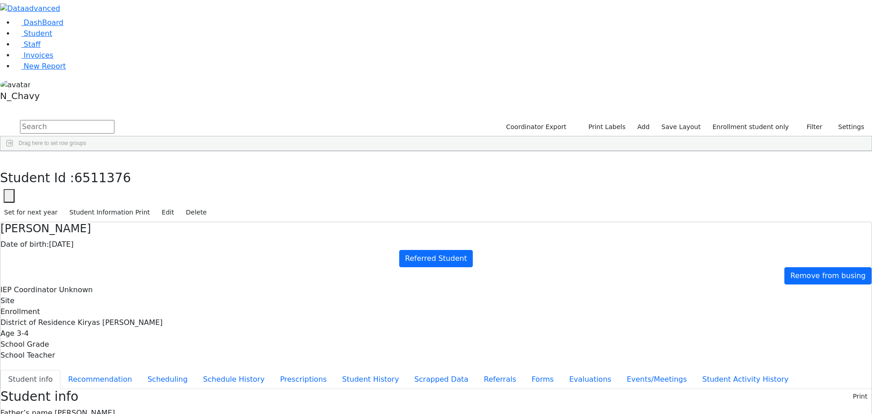
drag, startPoint x: 281, startPoint y: 379, endPoint x: 372, endPoint y: 378, distance: 90.9
drag, startPoint x: 279, startPoint y: 329, endPoint x: 370, endPoint y: 344, distance: 92.0
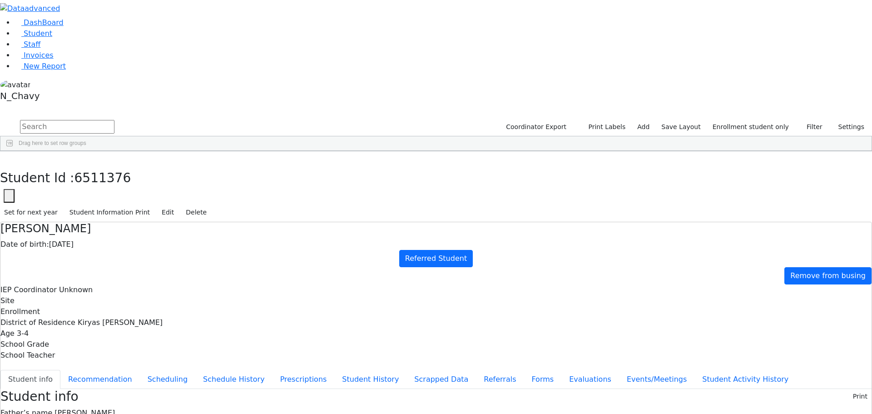
click at [93, 357] on div "[PERSON_NAME]" at bounding box center [69, 363] width 47 height 13
click at [93, 369] on div "[PERSON_NAME]" at bounding box center [69, 375] width 47 height 13
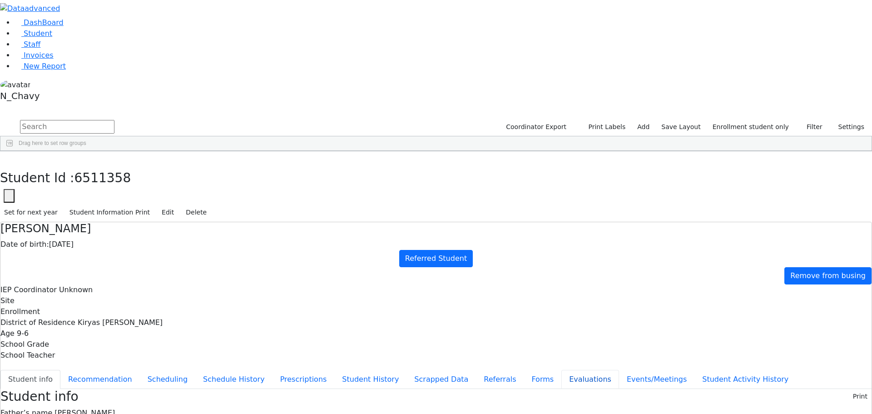
click at [562, 370] on button "Evaluations" at bounding box center [591, 379] width 58 height 19
type input "sc"
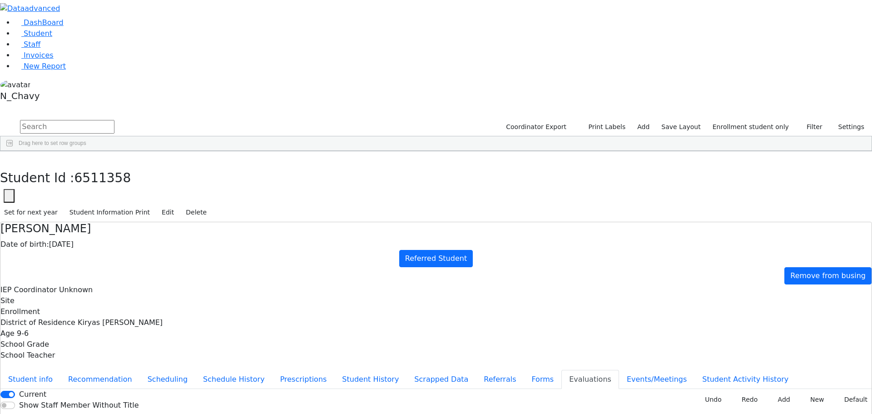
type input "st"
type input "2025-09-18"
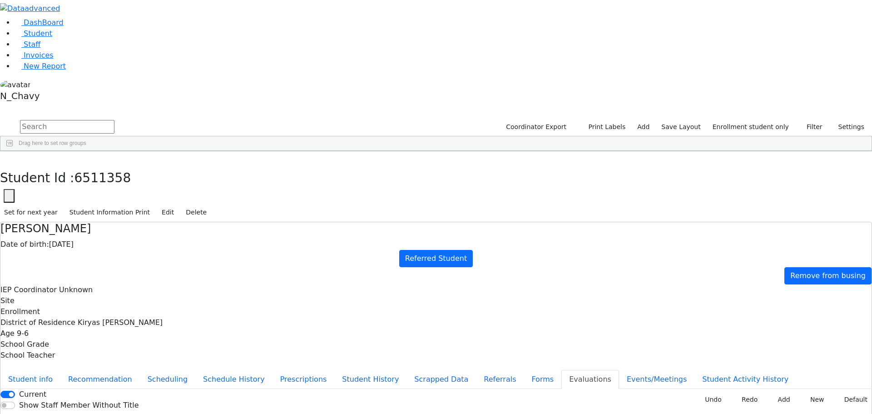
type input "2025-09-22"
click at [524, 370] on button "Forms" at bounding box center [543, 379] width 38 height 19
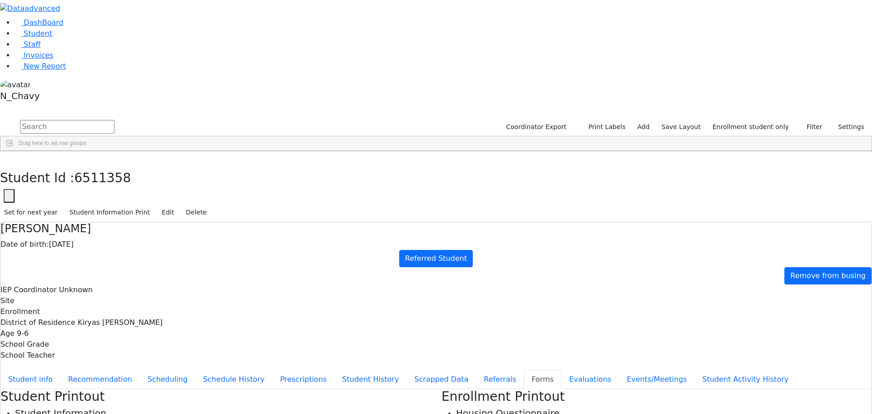
type input "Mrs. Abraham Friedman"
click at [562, 370] on button "Evaluations" at bounding box center [591, 379] width 58 height 19
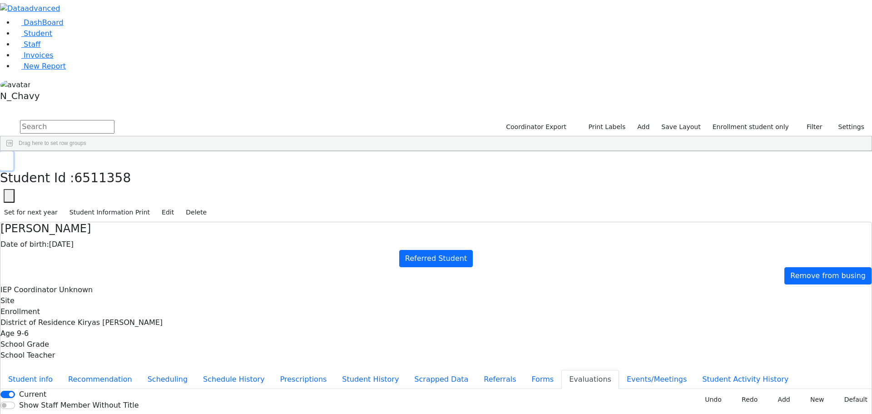
click at [13, 151] on button "button" at bounding box center [6, 160] width 13 height 19
click at [52, 38] on link "Student" at bounding box center [34, 33] width 38 height 9
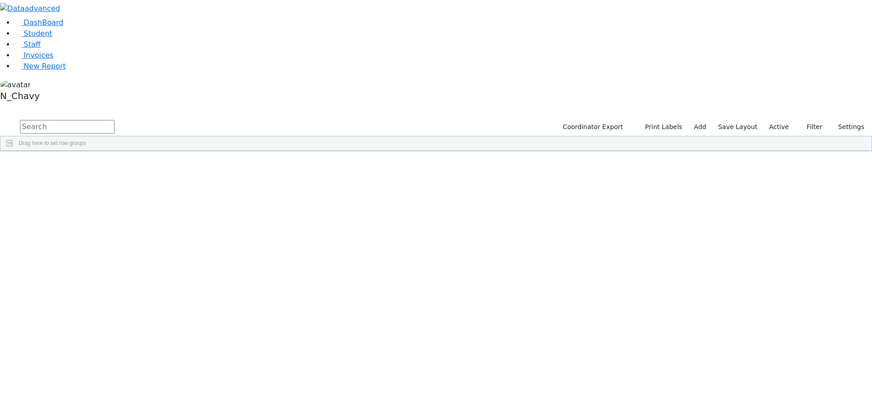
click at [115, 120] on input "text" at bounding box center [67, 127] width 95 height 14
type input "bassul"
click at [0, 119] on button "submit" at bounding box center [9, 127] width 18 height 17
click at [93, 166] on div "Bassul" at bounding box center [69, 172] width 47 height 13
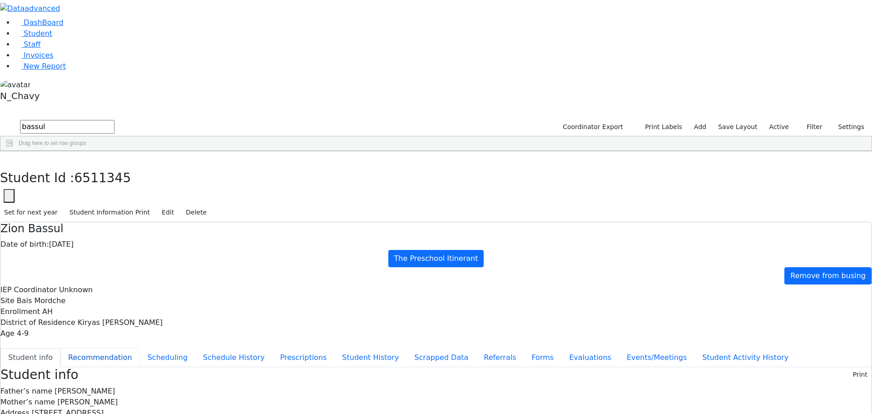
click at [140, 348] on button "Recommendation" at bounding box center [100, 357] width 80 height 19
checkbox input "true"
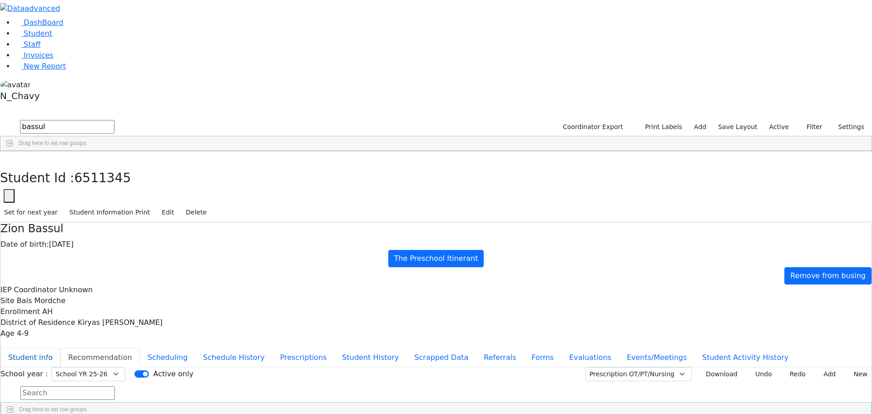
click at [60, 348] on button "Student info" at bounding box center [30, 357] width 60 height 19
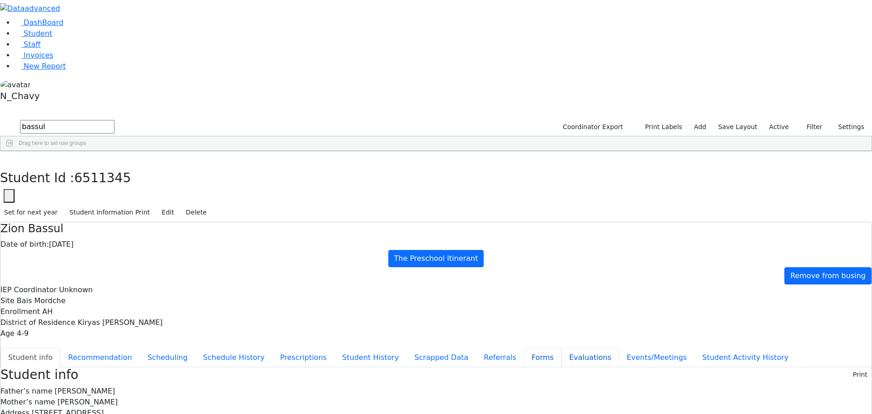
drag, startPoint x: 220, startPoint y: 264, endPoint x: 229, endPoint y: 247, distance: 18.9
click at [562, 348] on button "Evaluations" at bounding box center [591, 357] width 58 height 19
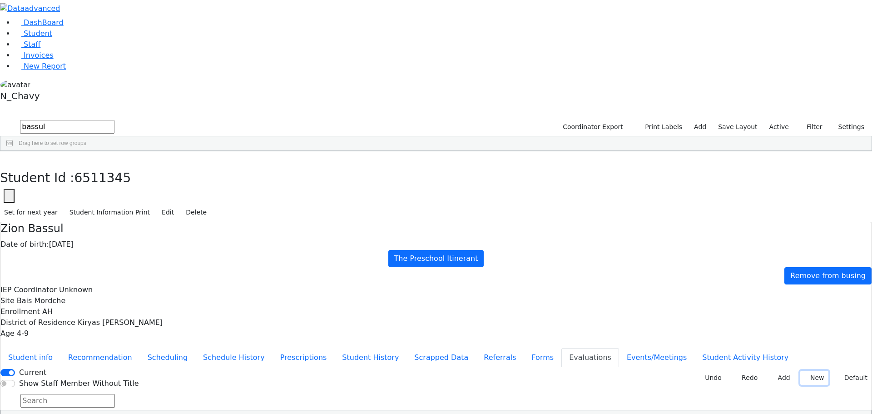
click at [801, 371] on button "New" at bounding box center [815, 378] width 28 height 14
type input "sc"
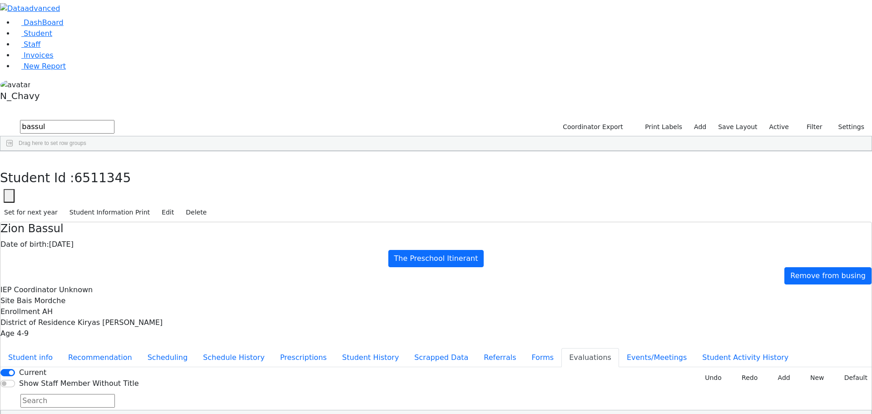
type input "[DATE]"
click at [524, 348] on button "Forms" at bounding box center [543, 357] width 38 height 19
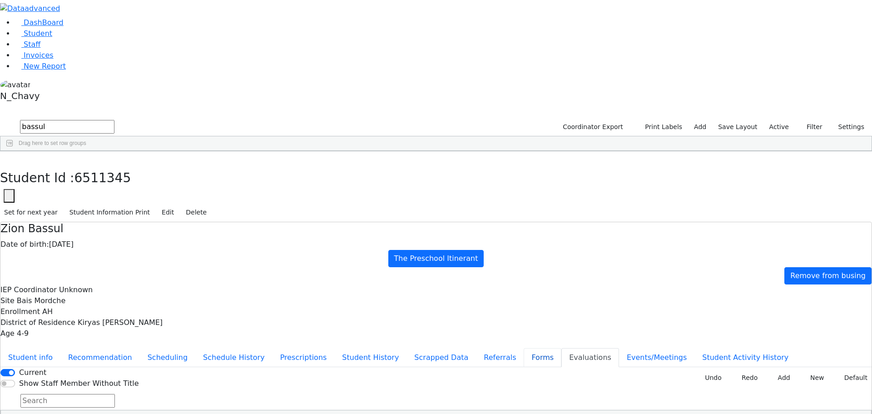
type input "[PERSON_NAME]"
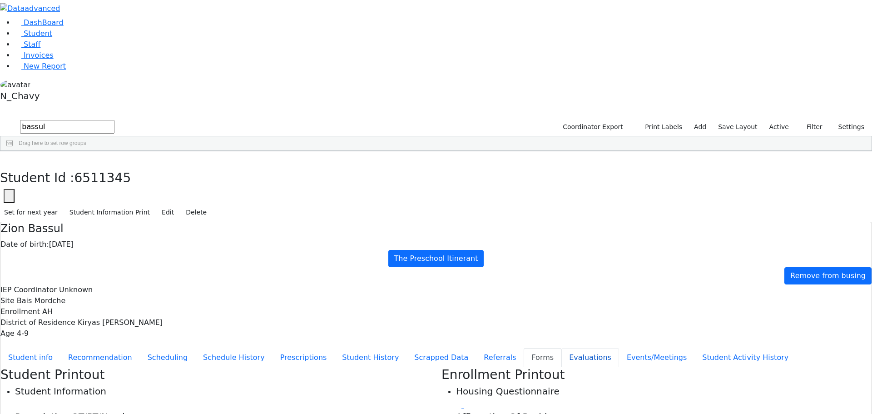
click at [562, 348] on button "Evaluations" at bounding box center [591, 357] width 58 height 19
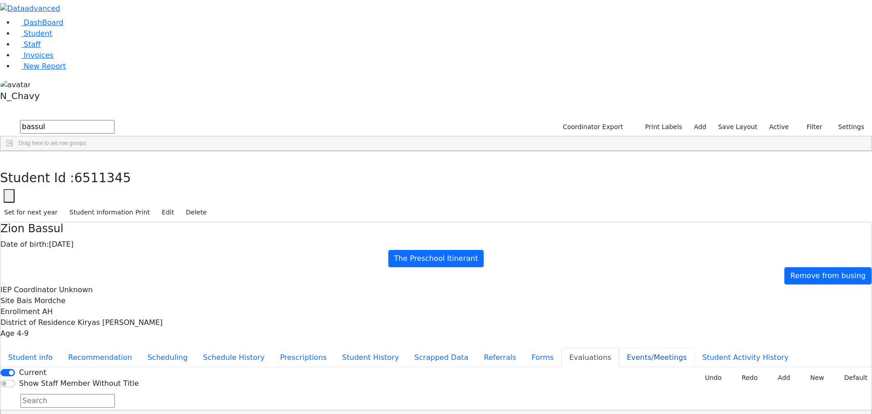
click at [619, 348] on button "Events/Meetings" at bounding box center [656, 357] width 75 height 19
click at [847, 367] on button "New" at bounding box center [858, 374] width 28 height 14
type input "[DATE]"
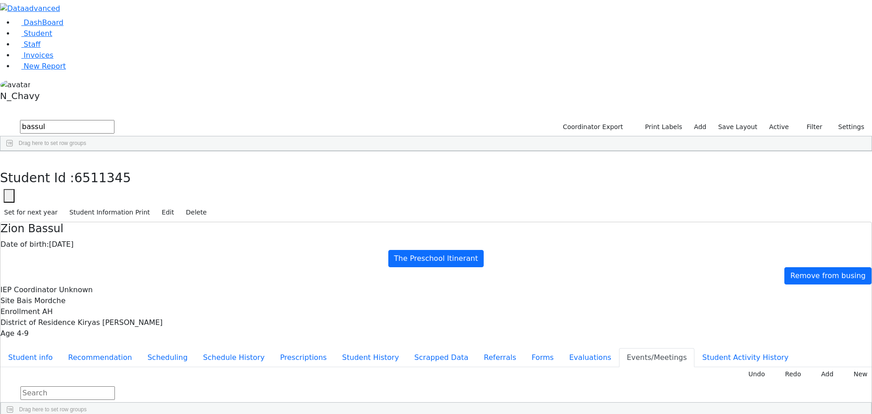
drag, startPoint x: 424, startPoint y: 240, endPoint x: 281, endPoint y: 220, distance: 143.6
click at [60, 348] on button "Student info" at bounding box center [30, 357] width 60 height 19
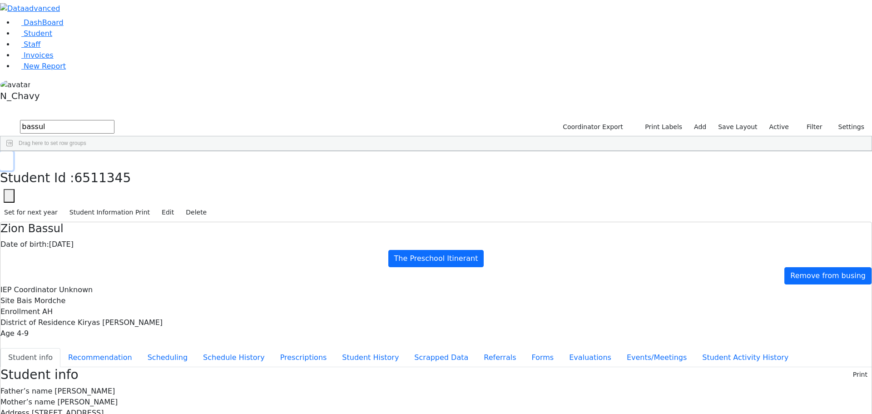
click at [9, 158] on icon "button" at bounding box center [6, 160] width 5 height 5
click at [779, 120] on label "Active" at bounding box center [780, 127] width 28 height 14
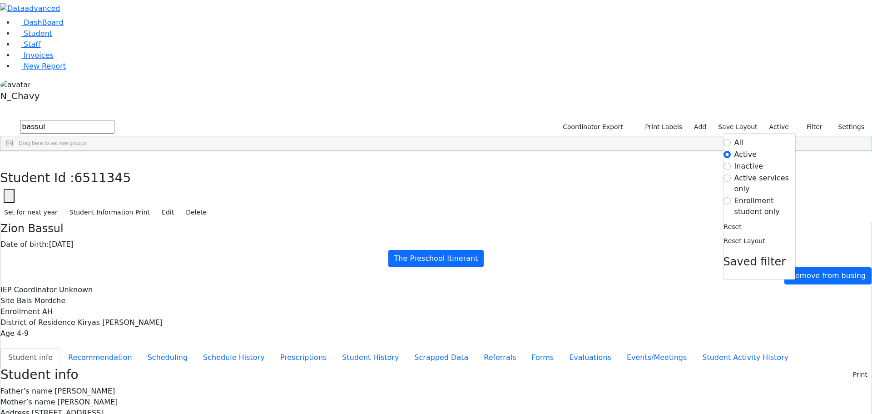
click at [752, 195] on label "Enrollment student only" at bounding box center [765, 206] width 61 height 22
click at [731, 197] on input "Enrollment student only" at bounding box center [727, 200] width 7 height 7
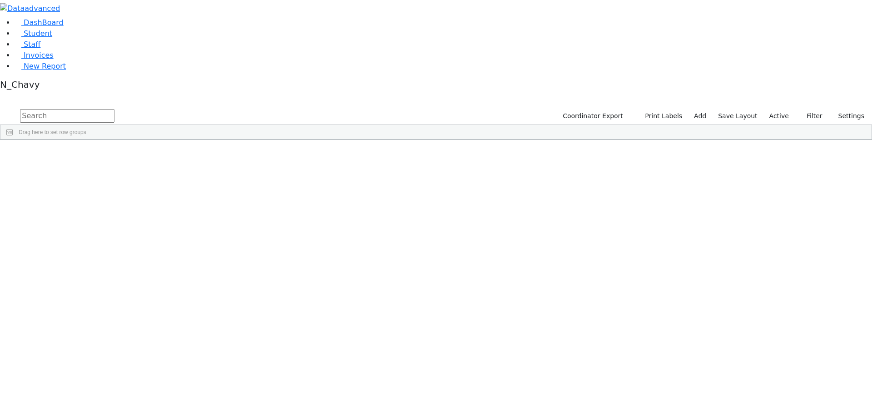
click at [778, 109] on label "Active" at bounding box center [780, 116] width 28 height 14
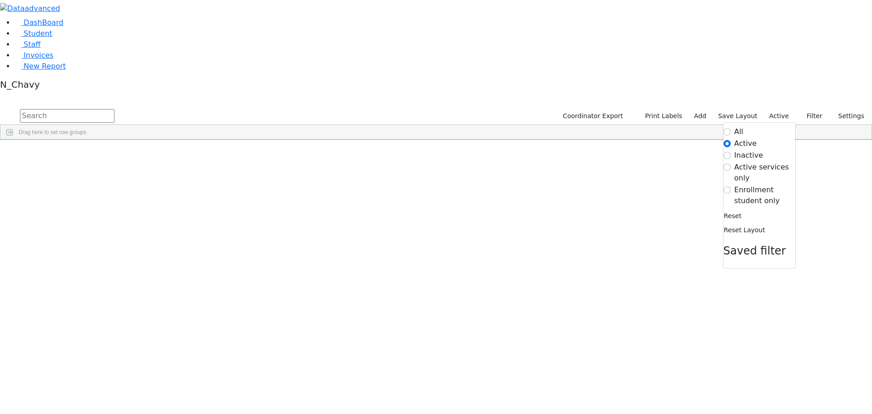
click at [751, 184] on label "Enrollment student only" at bounding box center [765, 195] width 61 height 22
click at [731, 186] on input "Enrollment student only" at bounding box center [727, 189] width 7 height 7
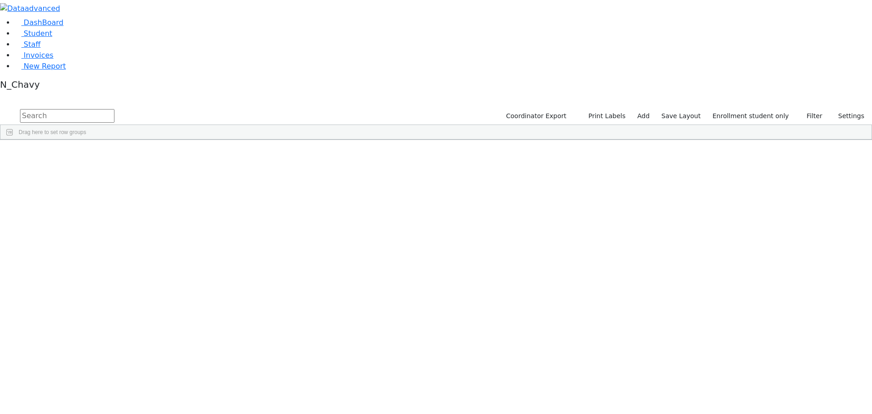
click at [93, 231] on div "Bikel" at bounding box center [69, 237] width 47 height 13
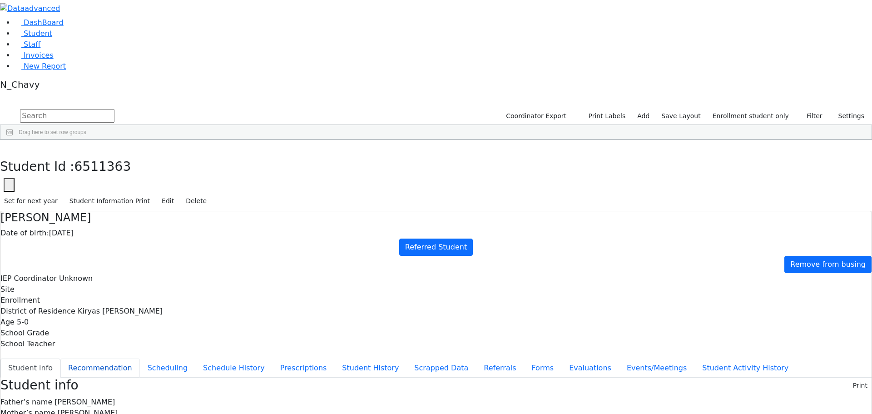
click at [140, 359] on button "Recommendation" at bounding box center [100, 368] width 80 height 19
checkbox input "true"
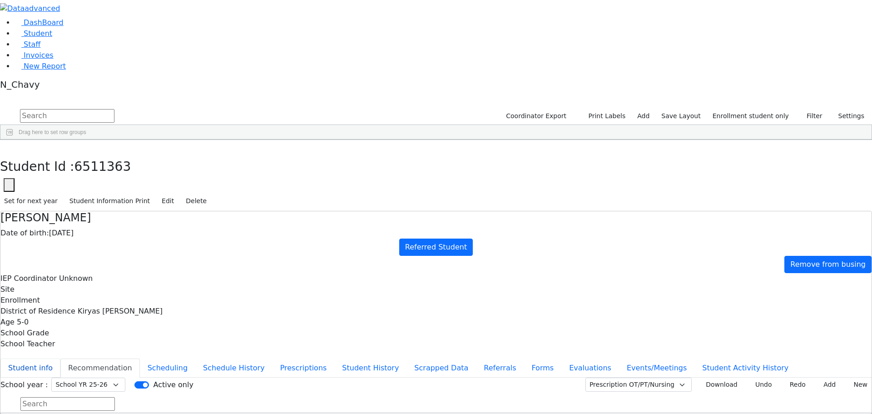
click at [60, 359] on button "Student info" at bounding box center [30, 368] width 60 height 19
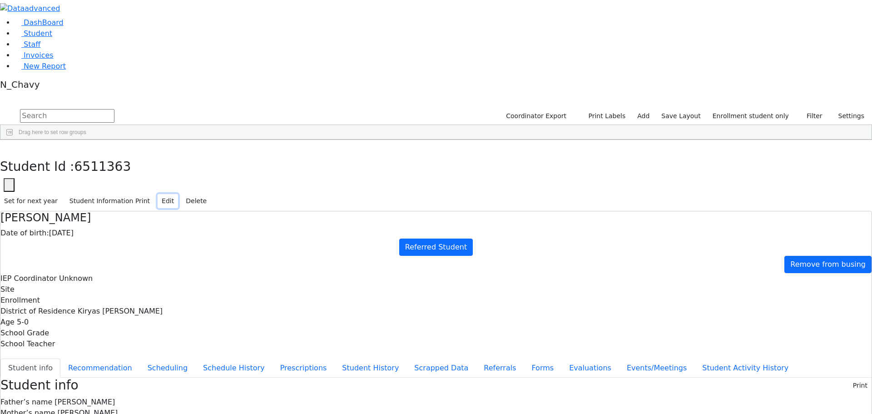
click at [178, 194] on button "Edit" at bounding box center [168, 201] width 20 height 14
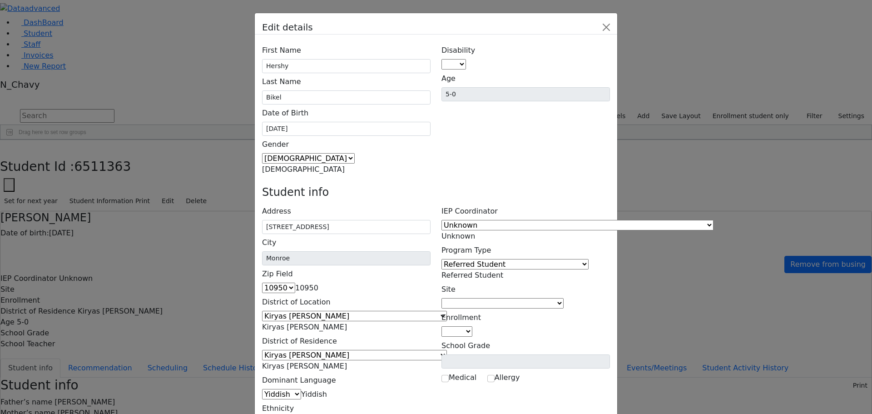
click at [466, 60] on span at bounding box center [466, 64] width 0 height 9
select select "16"
click at [475, 232] on span "Unknown" at bounding box center [459, 236] width 34 height 9
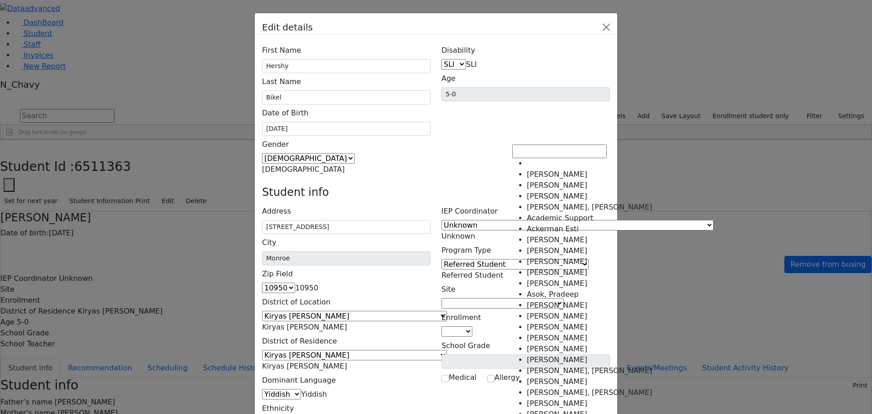
scroll to position [1566, 0]
click at [677, 161] on div "Edit details First Name Hershy Last Name Bikel Date of Birth 09/03/2020 Gender" at bounding box center [436, 207] width 872 height 414
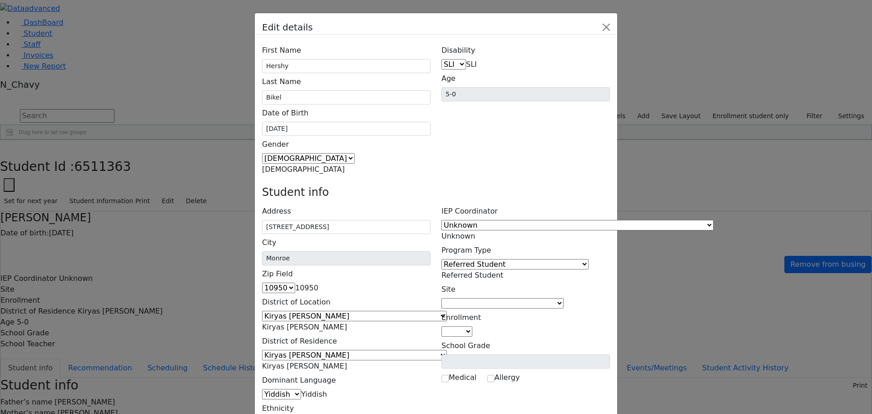
click at [503, 271] on span "Referred Student" at bounding box center [473, 275] width 62 height 9
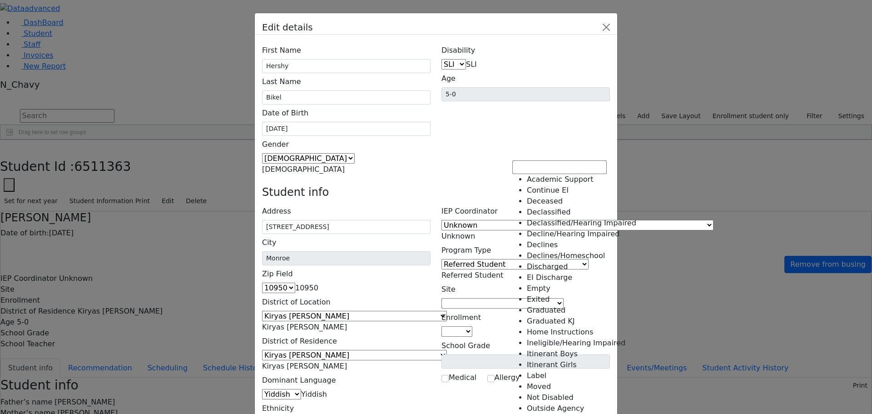
scroll to position [93, 0]
select select "11"
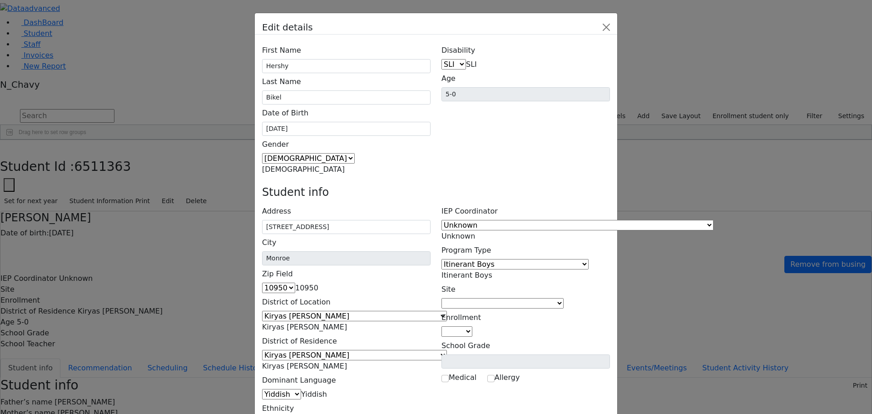
click at [564, 299] on span at bounding box center [564, 303] width 0 height 9
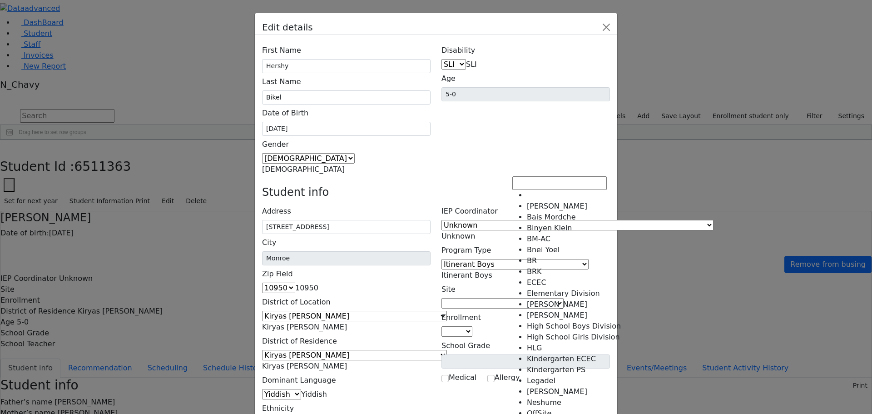
select select "41"
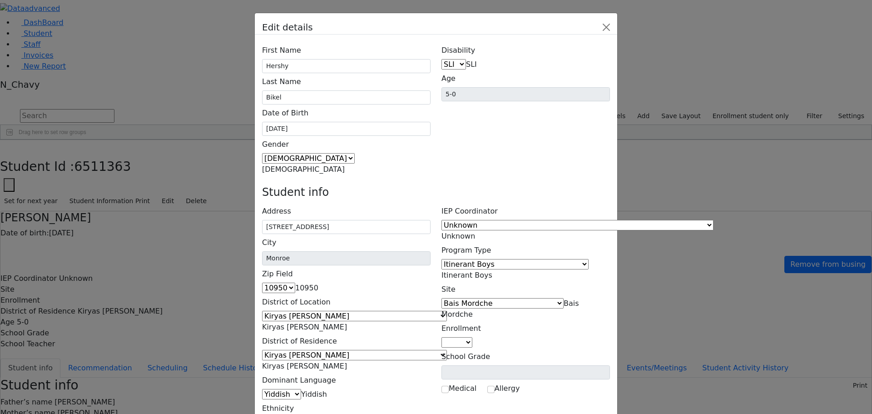
click at [473, 338] on span at bounding box center [473, 342] width 0 height 9
select select "4"
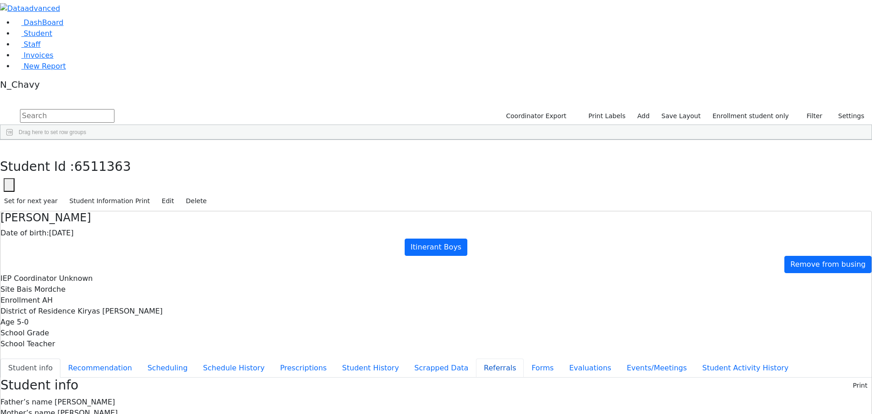
click at [476, 359] on button "Referrals" at bounding box center [500, 368] width 48 height 19
click at [60, 359] on button "Student info" at bounding box center [30, 368] width 60 height 19
click at [13, 140] on button "button" at bounding box center [6, 149] width 13 height 19
click at [52, 38] on link "Student" at bounding box center [34, 33] width 38 height 9
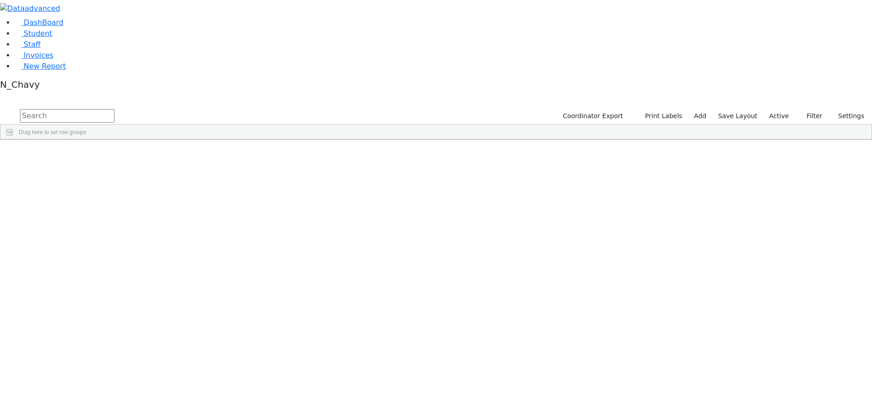
click at [115, 109] on input "text" at bounding box center [67, 116] width 95 height 14
type input "b"
click at [12, 94] on button "button" at bounding box center [6, 97] width 12 height 6
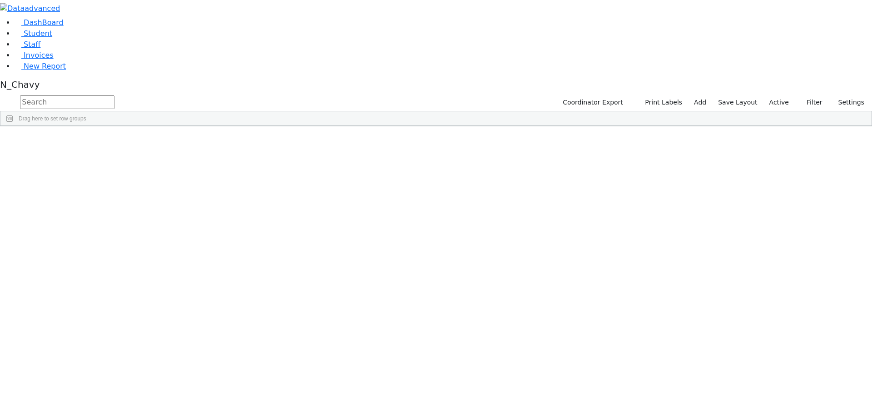
click at [0, 0] on button "button" at bounding box center [0, 0] width 0 height 0
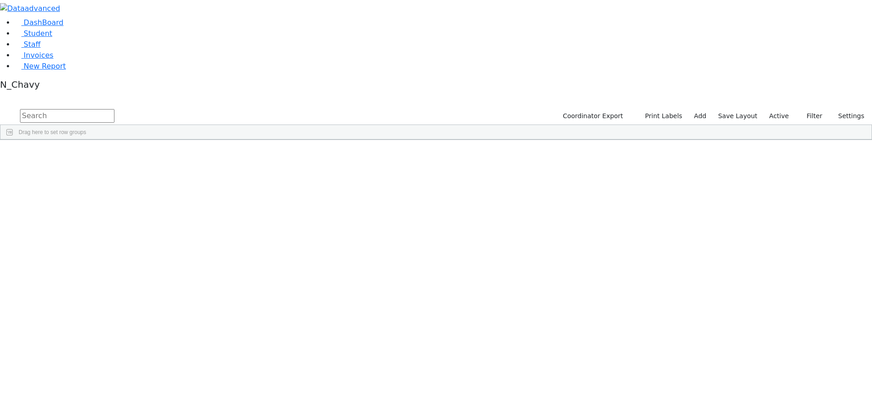
click at [115, 109] on input "text" at bounding box center [67, 116] width 95 height 14
type input "bike"
click at [93, 154] on div "Bikel" at bounding box center [69, 160] width 47 height 13
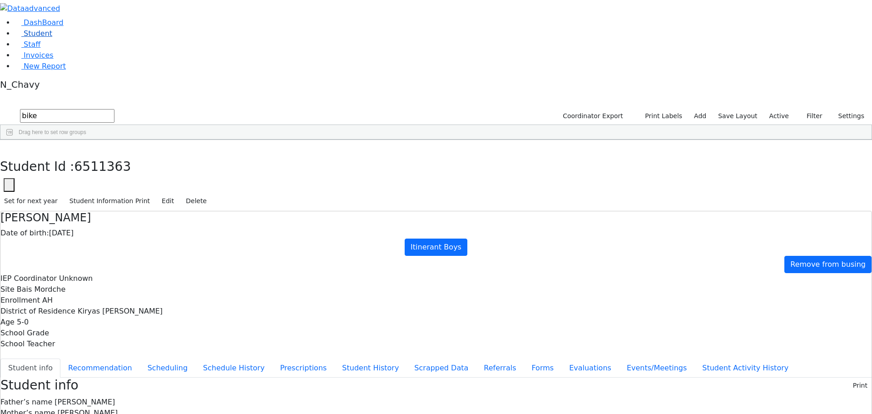
click at [52, 38] on link "Student" at bounding box center [34, 33] width 38 height 9
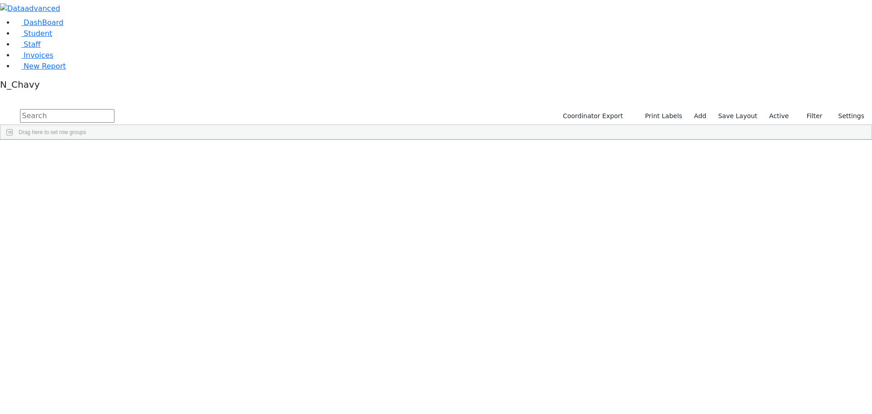
click at [772, 109] on label "Active" at bounding box center [780, 116] width 28 height 14
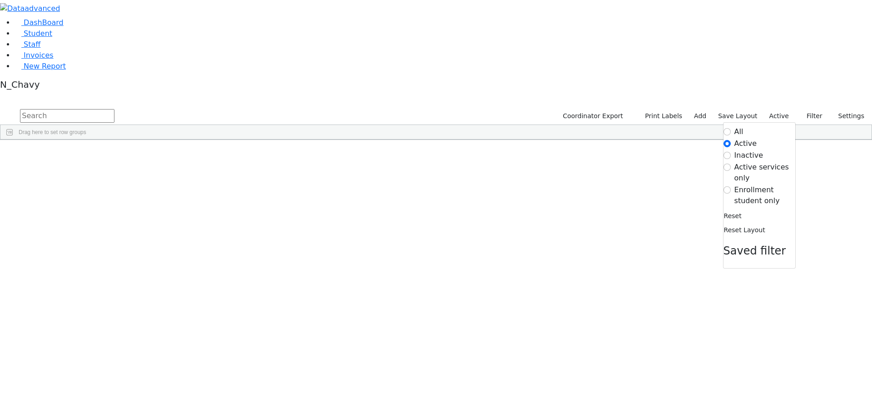
click at [754, 184] on label "Enrollment student only" at bounding box center [765, 195] width 61 height 22
click at [731, 186] on input "Enrollment student only" at bounding box center [727, 189] width 7 height 7
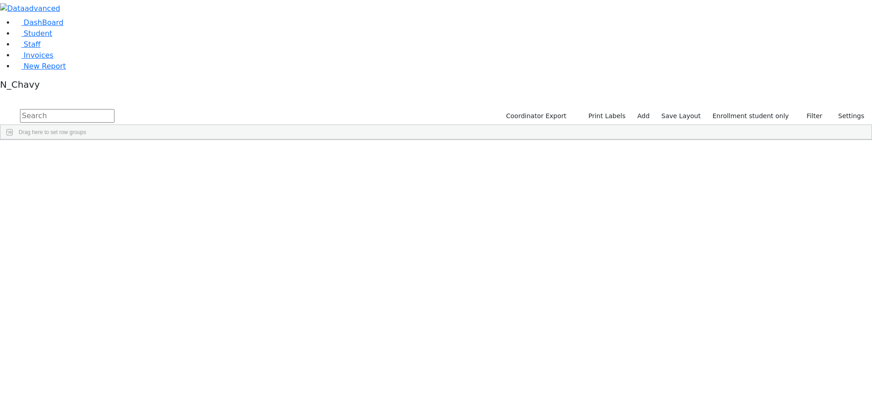
click at [93, 384] on div "[PERSON_NAME]" at bounding box center [69, 390] width 47 height 13
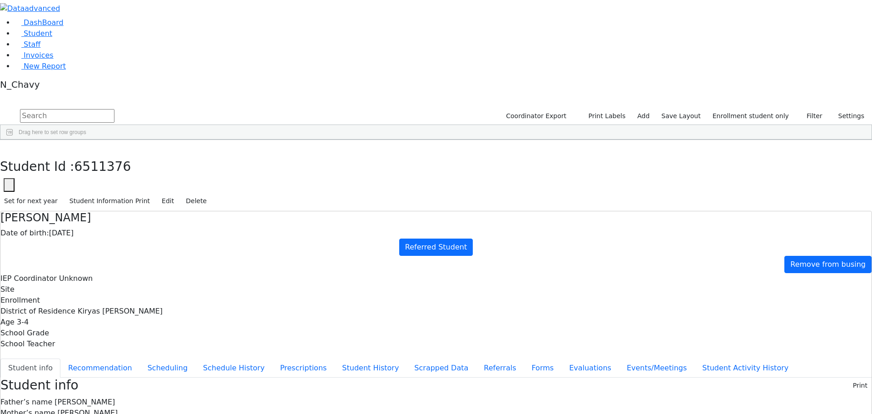
scroll to position [17, 0]
drag, startPoint x: 478, startPoint y: 331, endPoint x: 533, endPoint y: 332, distance: 54.5
drag, startPoint x: 478, startPoint y: 341, endPoint x: 566, endPoint y: 345, distance: 88.7
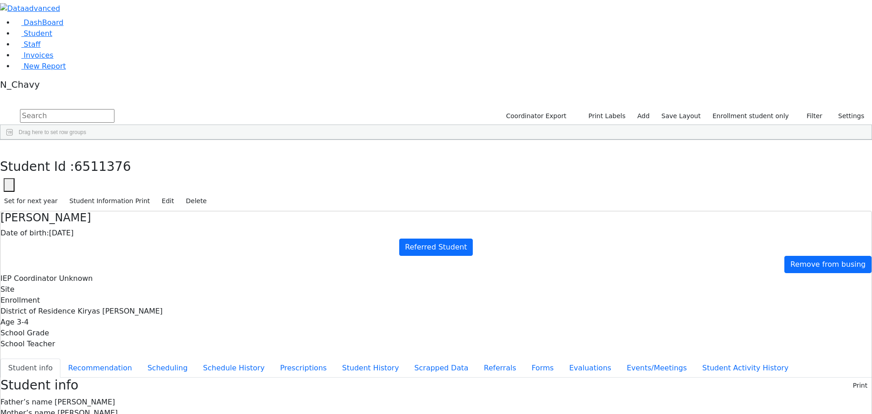
drag, startPoint x: 478, startPoint y: 342, endPoint x: 572, endPoint y: 340, distance: 94.1
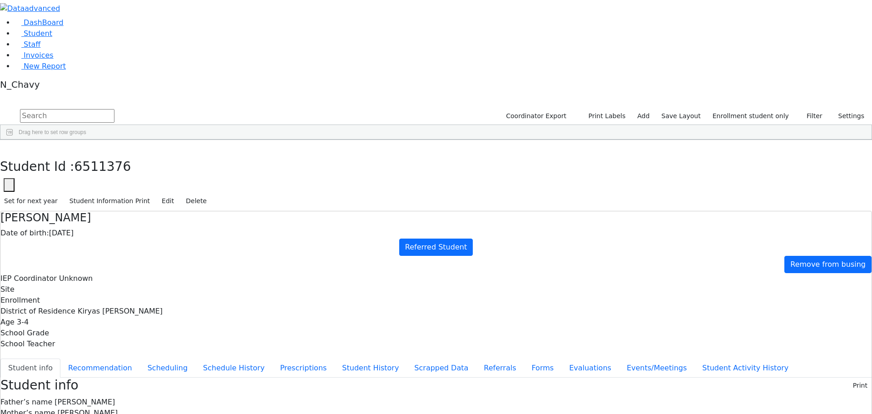
drag, startPoint x: 477, startPoint y: 341, endPoint x: 570, endPoint y: 346, distance: 93.3
click at [619, 359] on button "Events/Meetings" at bounding box center [656, 368] width 75 height 19
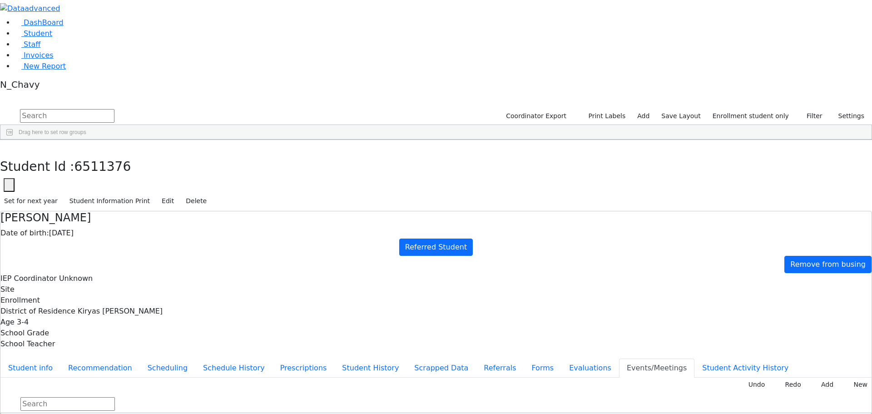
type input "[DATE]"
click at [476, 359] on button "Referrals" at bounding box center [500, 368] width 48 height 19
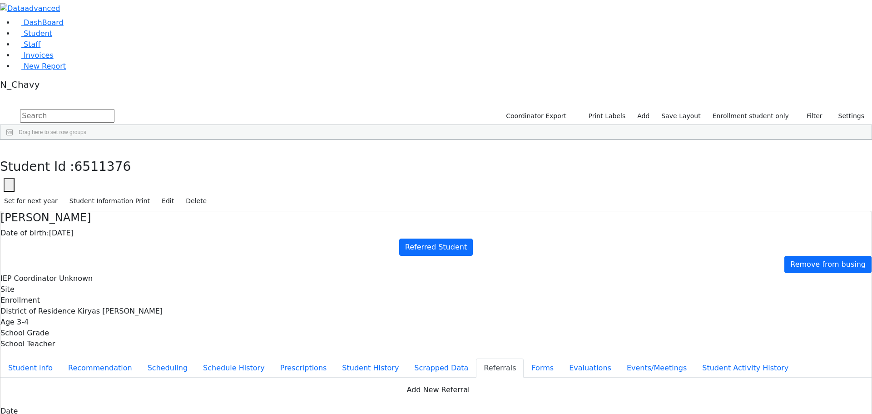
copy div "Niche has a diagnosis of [MEDICAL_DATA] and is globally developmentally delayed…"
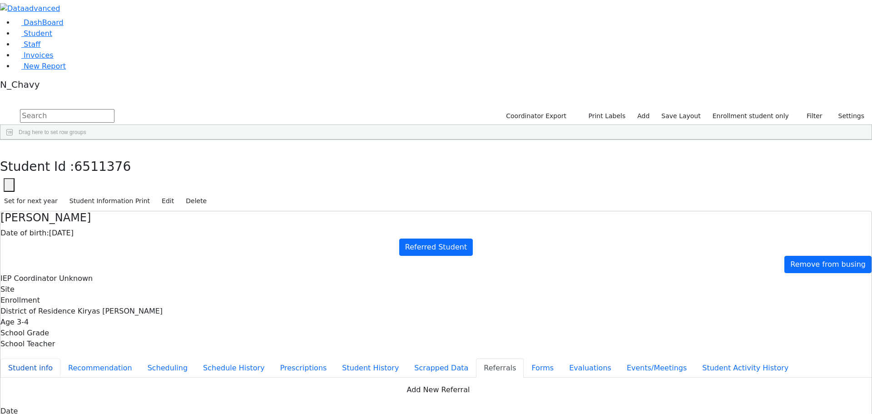
click at [60, 359] on button "Student info" at bounding box center [30, 368] width 60 height 19
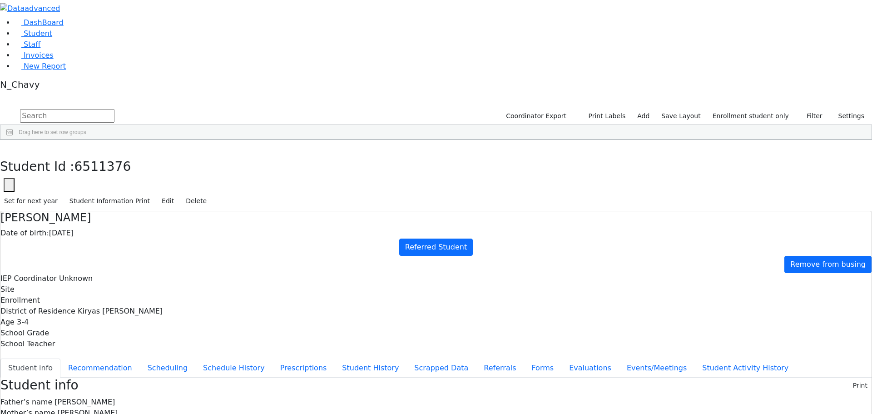
copy div "[EMAIL_ADDRESS][DOMAIN_NAME]"
drag, startPoint x: 443, startPoint y: 412, endPoint x: 439, endPoint y: 421, distance: 10.4
click at [13, 140] on button "button" at bounding box center [6, 149] width 13 height 19
click at [108, 282] on div "Deutsch" at bounding box center [81, 288] width 53 height 13
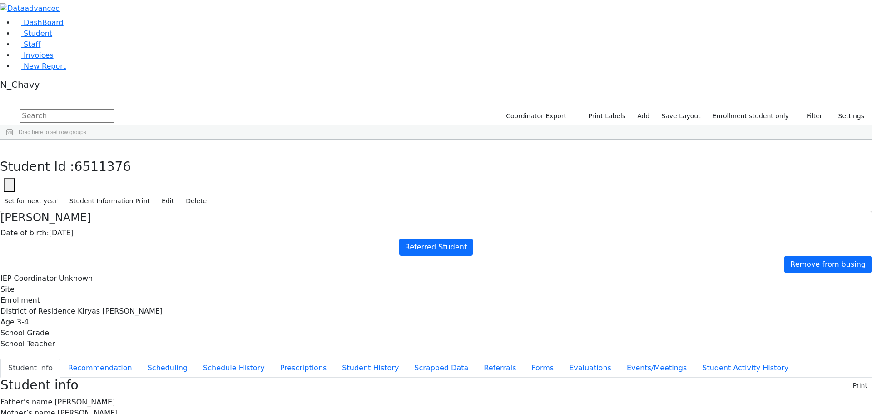
click at [108, 282] on div "Deutsch" at bounding box center [81, 288] width 53 height 13
click at [562, 359] on button "Evaluations" at bounding box center [591, 368] width 58 height 19
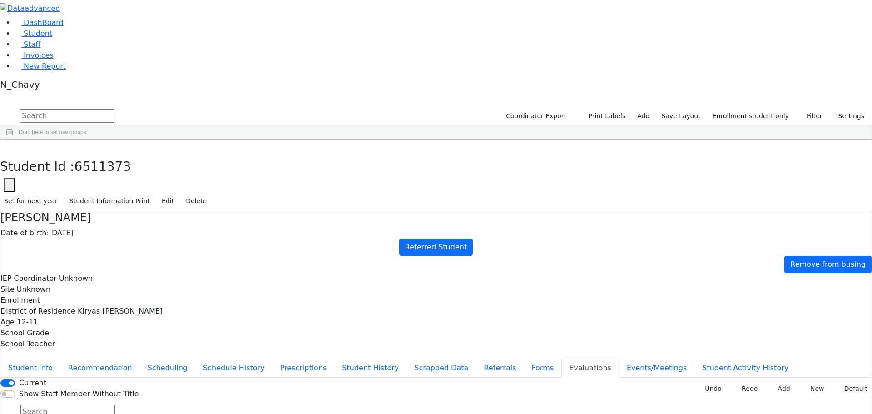
type input "kr"
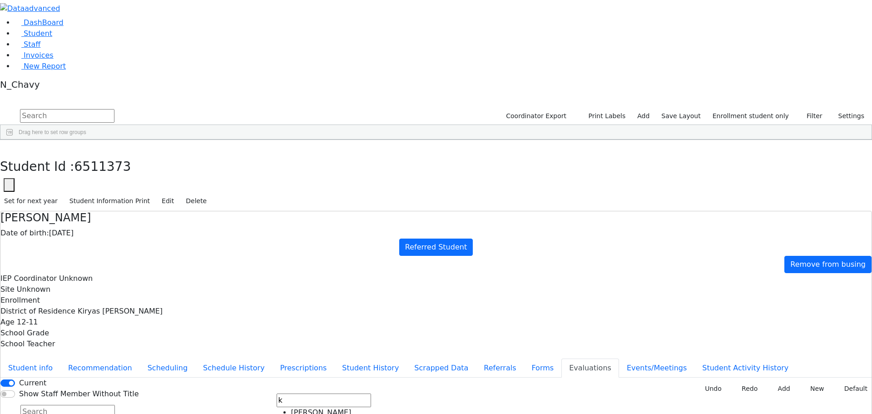
scroll to position [0, 0]
type input "kr"
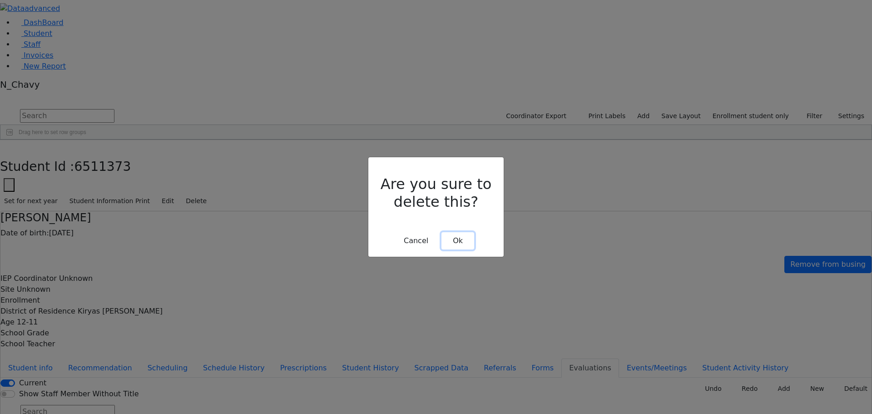
click at [458, 232] on button "Ok" at bounding box center [458, 240] width 33 height 17
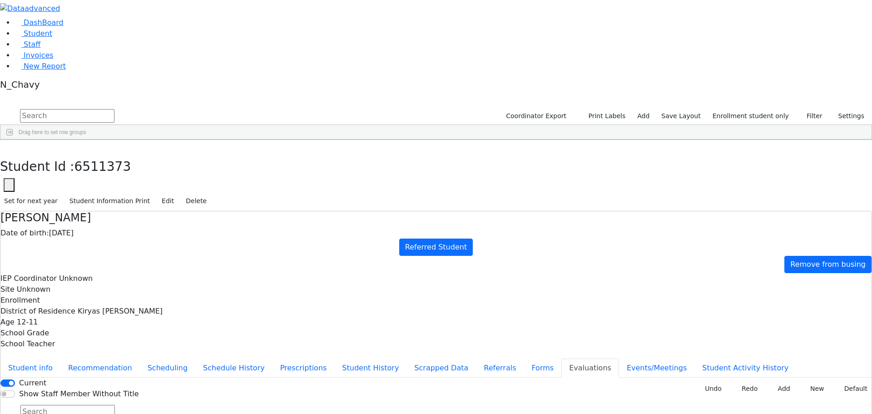
type input "[DATE]"
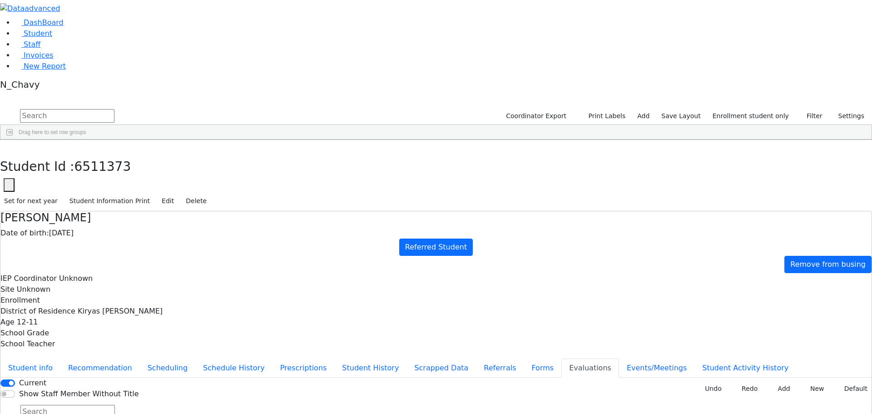
drag, startPoint x: 721, startPoint y: 240, endPoint x: 677, endPoint y: 245, distance: 43.9
click at [524, 359] on button "Forms" at bounding box center [543, 368] width 38 height 19
type input "Mrs. Chana Deutsch"
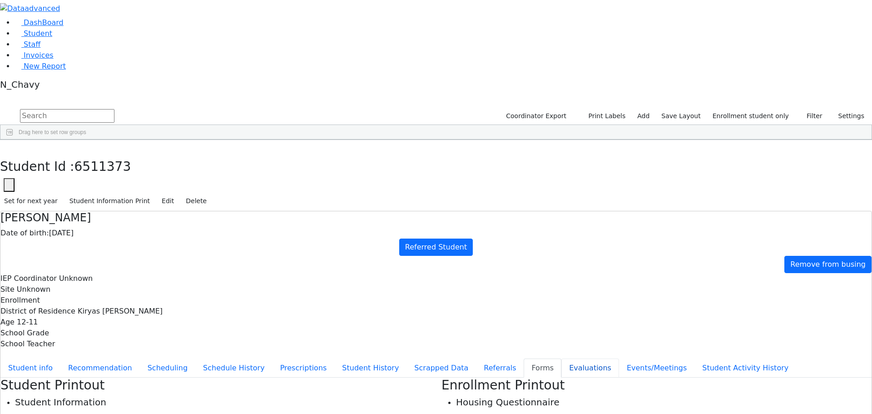
click at [562, 359] on button "Evaluations" at bounding box center [591, 368] width 58 height 19
